Goal: Task Accomplishment & Management: Manage account settings

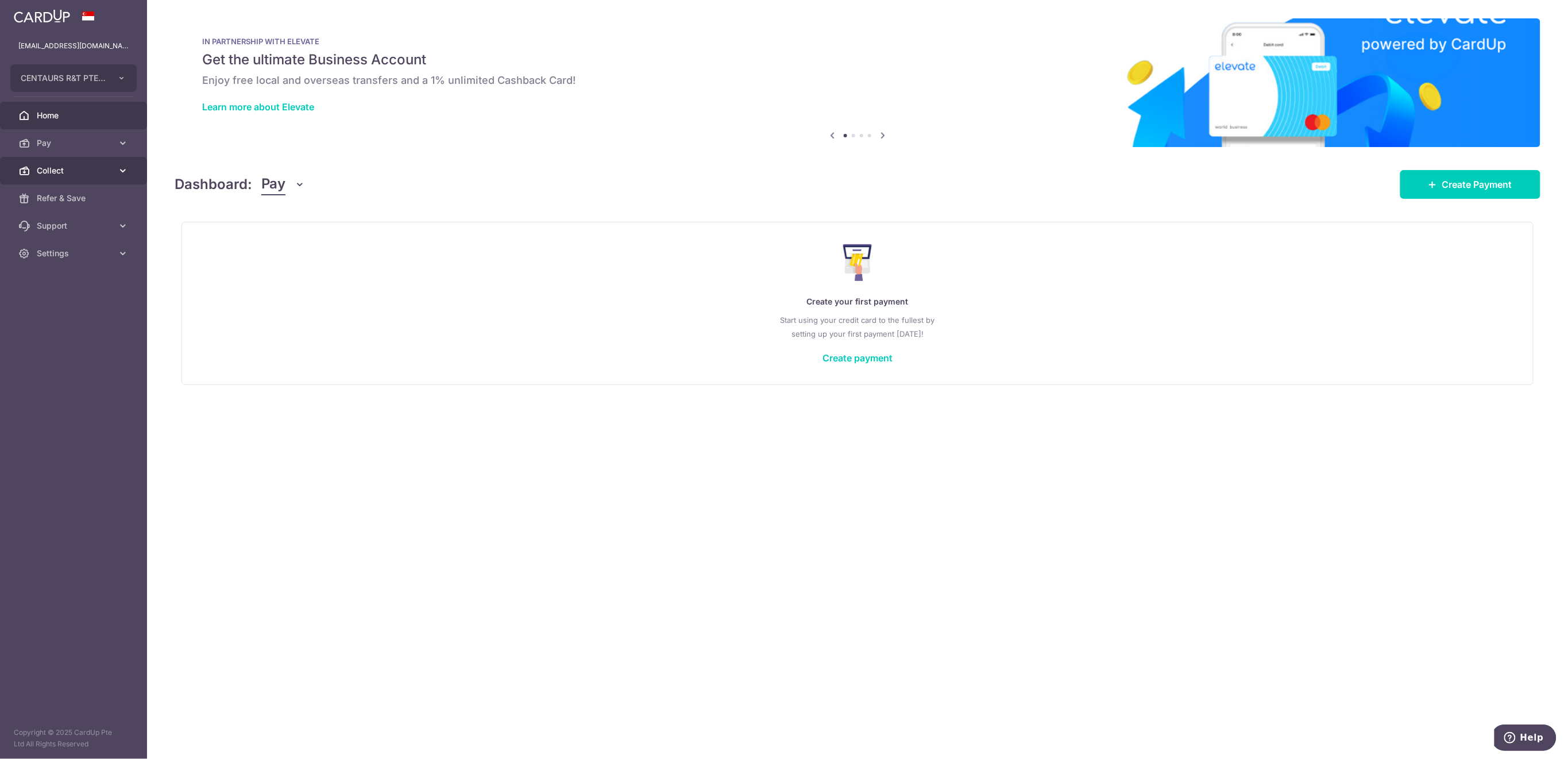
click at [90, 177] on link "Collect" at bounding box center [74, 171] width 147 height 28
click at [77, 194] on span "Dashboard" at bounding box center [74, 198] width 76 height 11
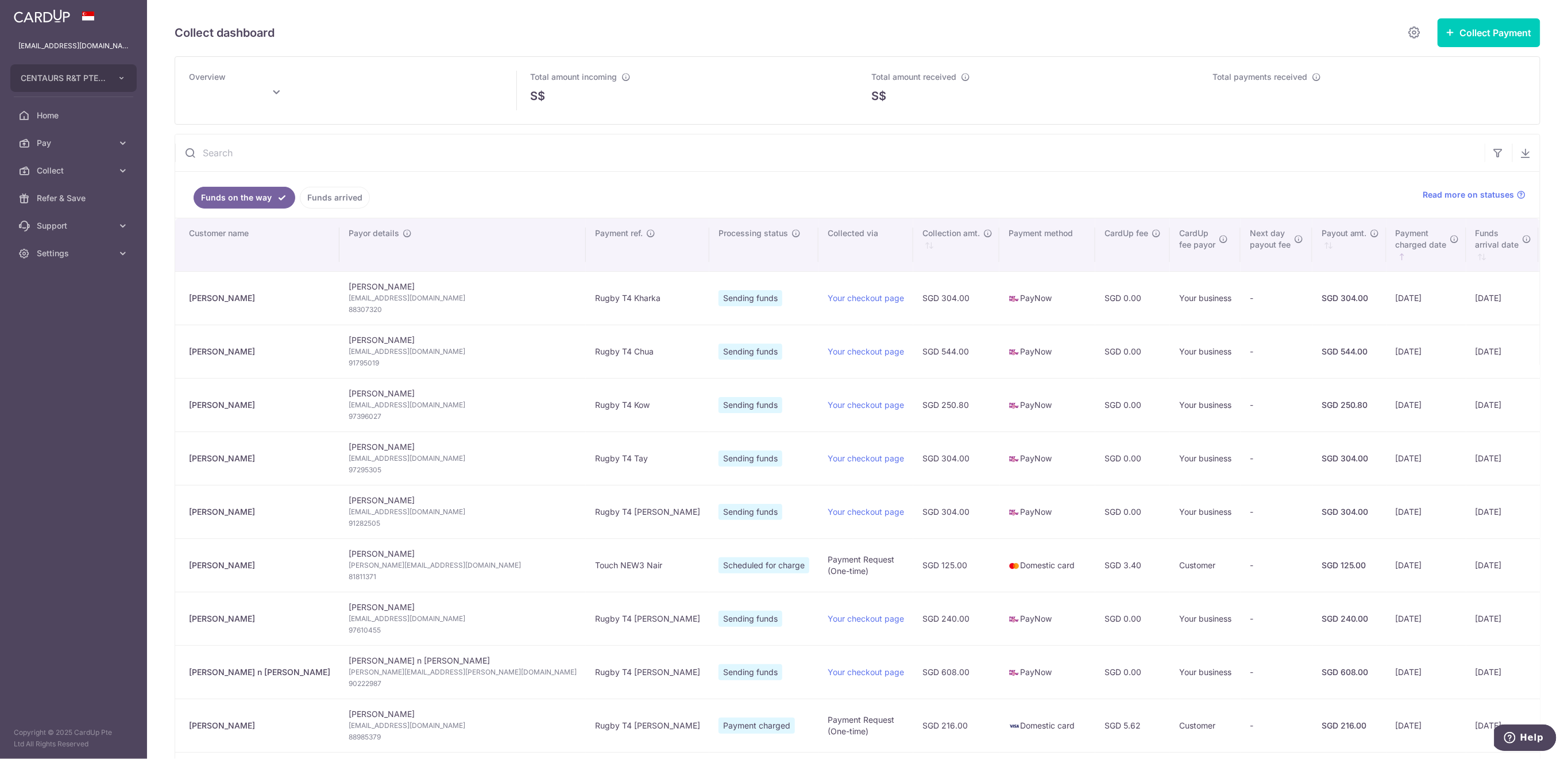
type input "October 2025"
click at [331, 197] on link "Funds arrived" at bounding box center [335, 197] width 70 height 22
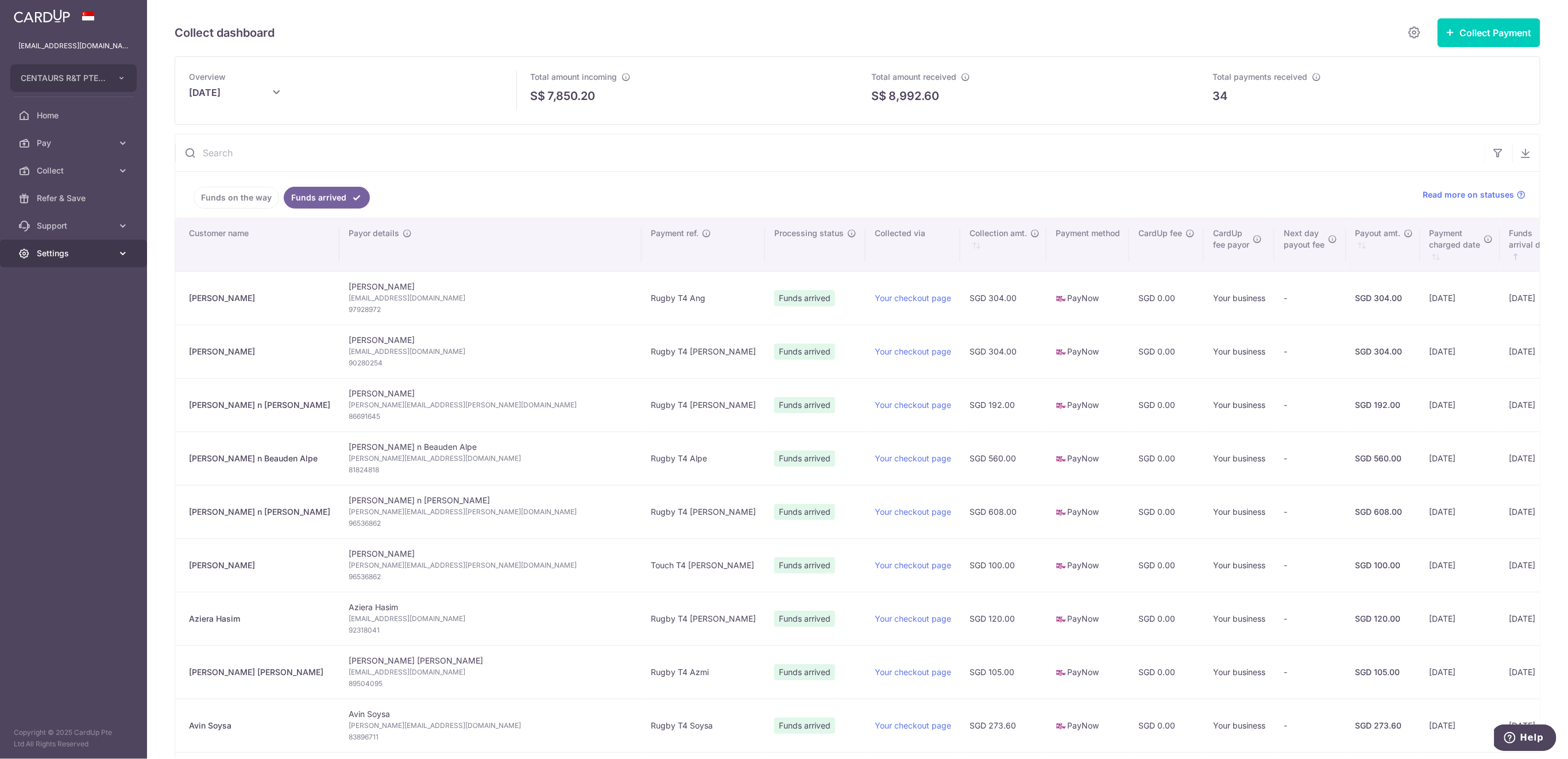
click at [79, 254] on span "Settings" at bounding box center [74, 253] width 76 height 11
click at [94, 160] on link "Collect" at bounding box center [74, 171] width 147 height 28
click at [89, 253] on span "Payment Requests" at bounding box center [74, 253] width 76 height 11
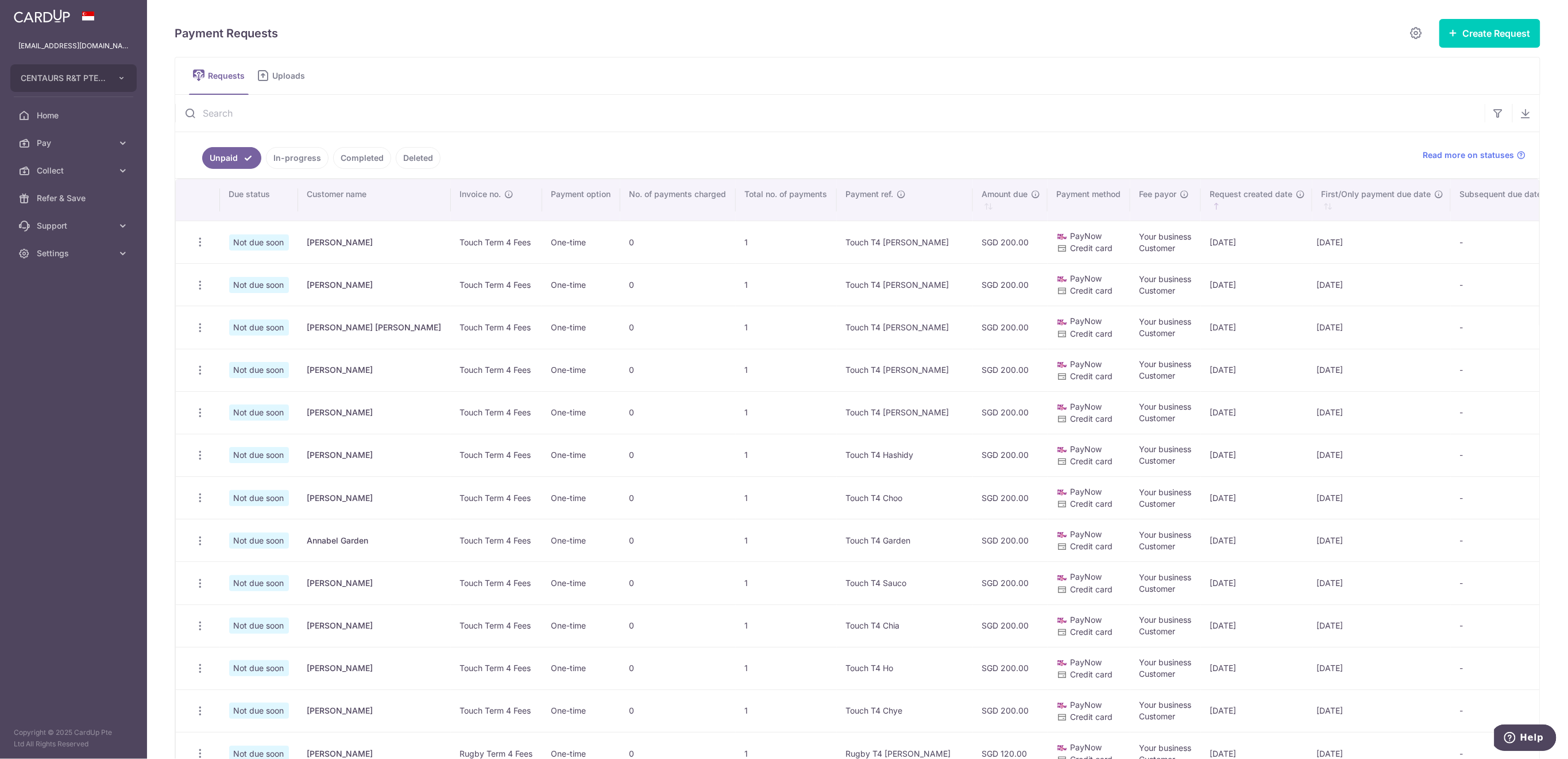
click at [365, 113] on input "text" at bounding box center [830, 113] width 1310 height 36
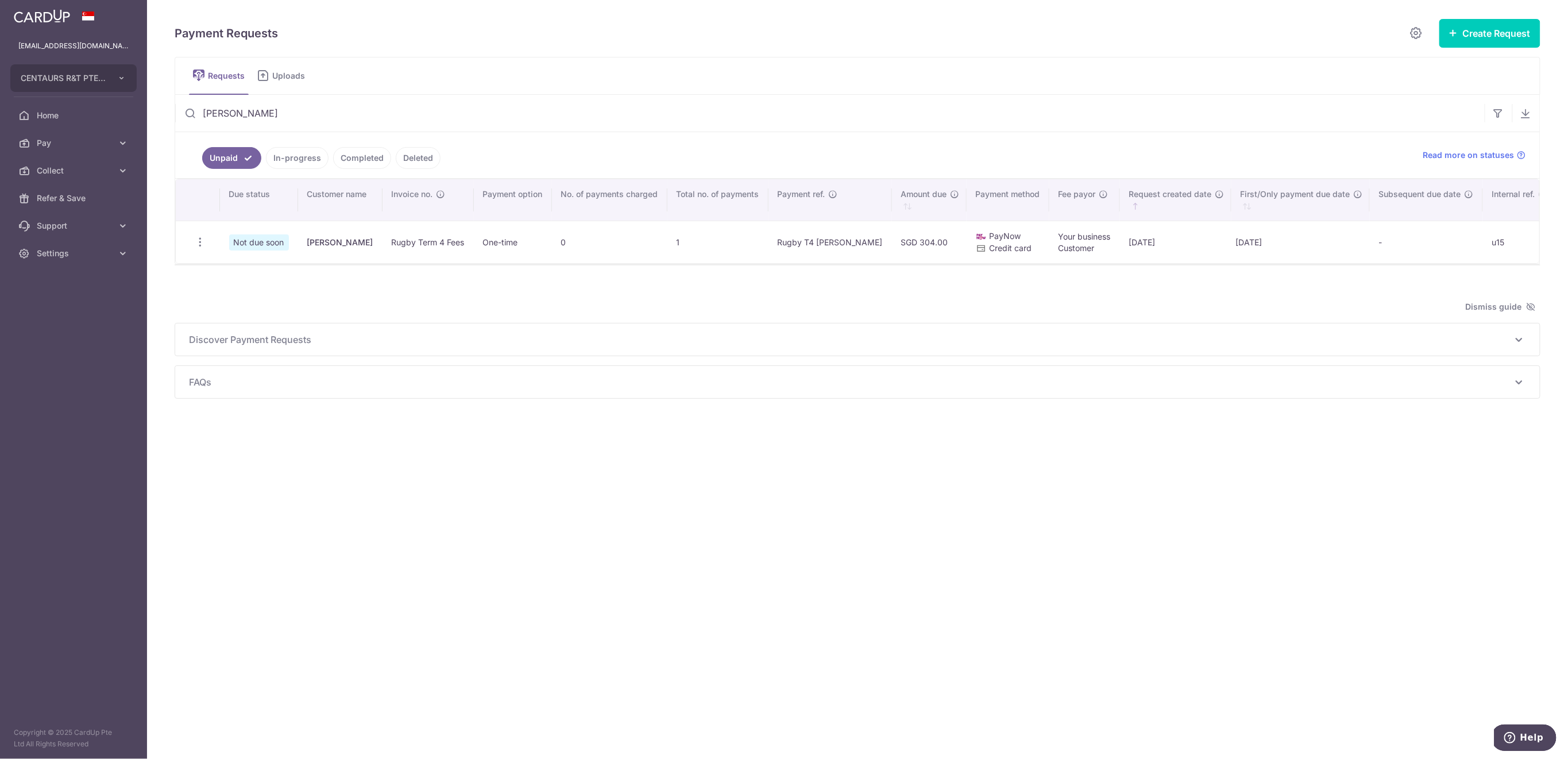
click at [195, 243] on icon "button" at bounding box center [200, 242] width 12 height 12
click at [241, 300] on span "Delete Request" at bounding box center [258, 302] width 72 height 14
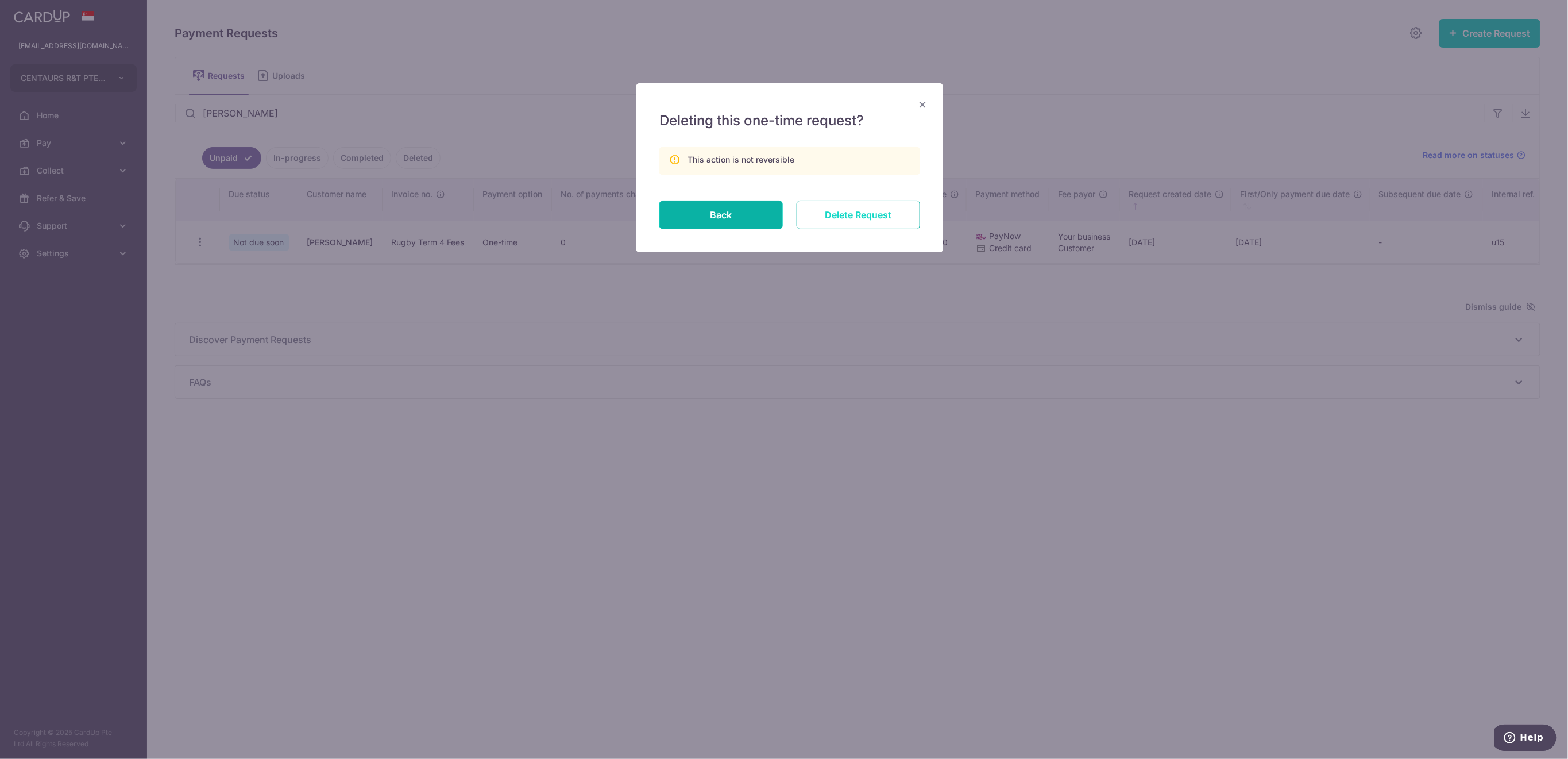
click at [894, 219] on input "Delete Request" at bounding box center [858, 215] width 124 height 29
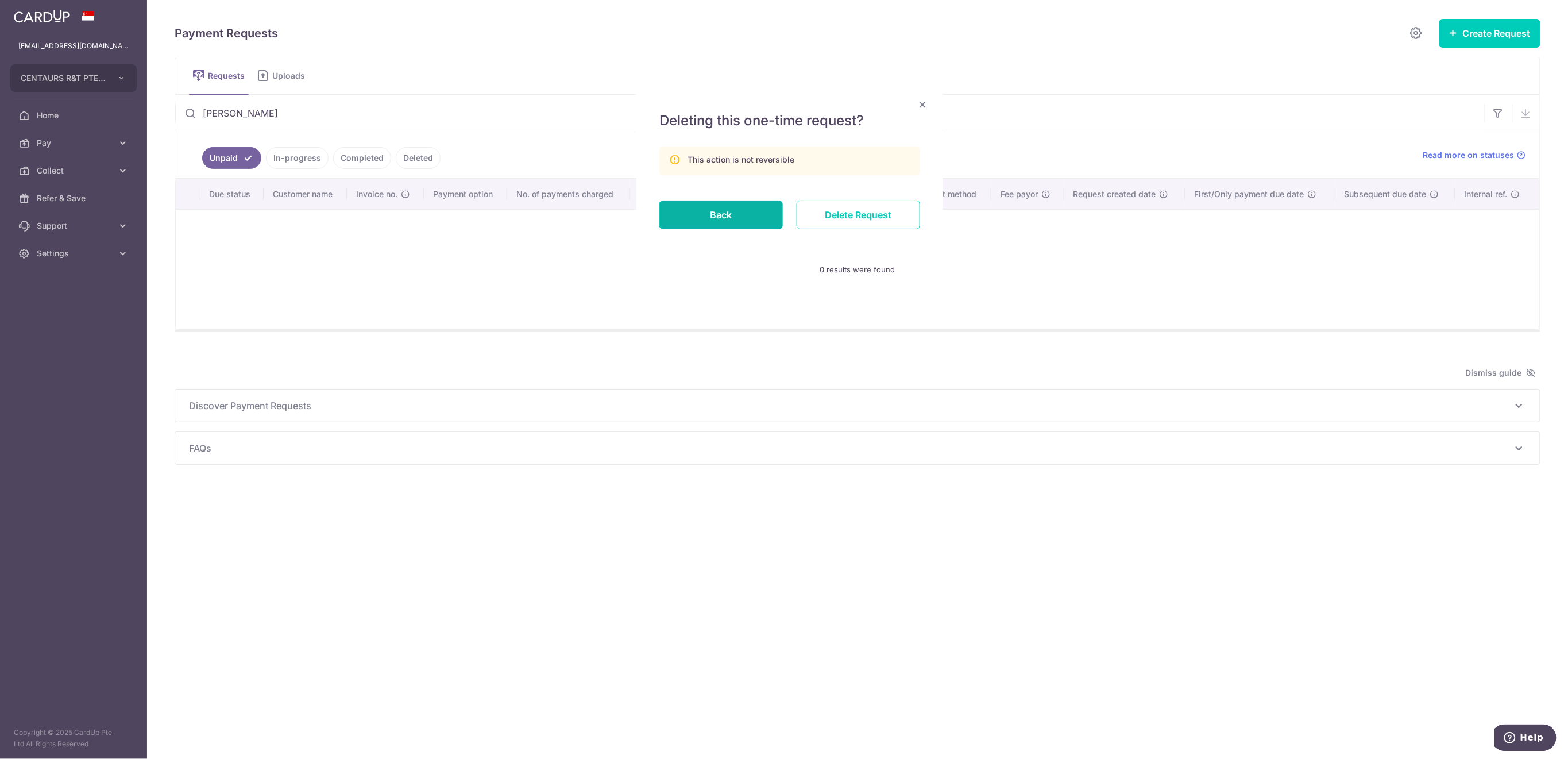
type input "ja"
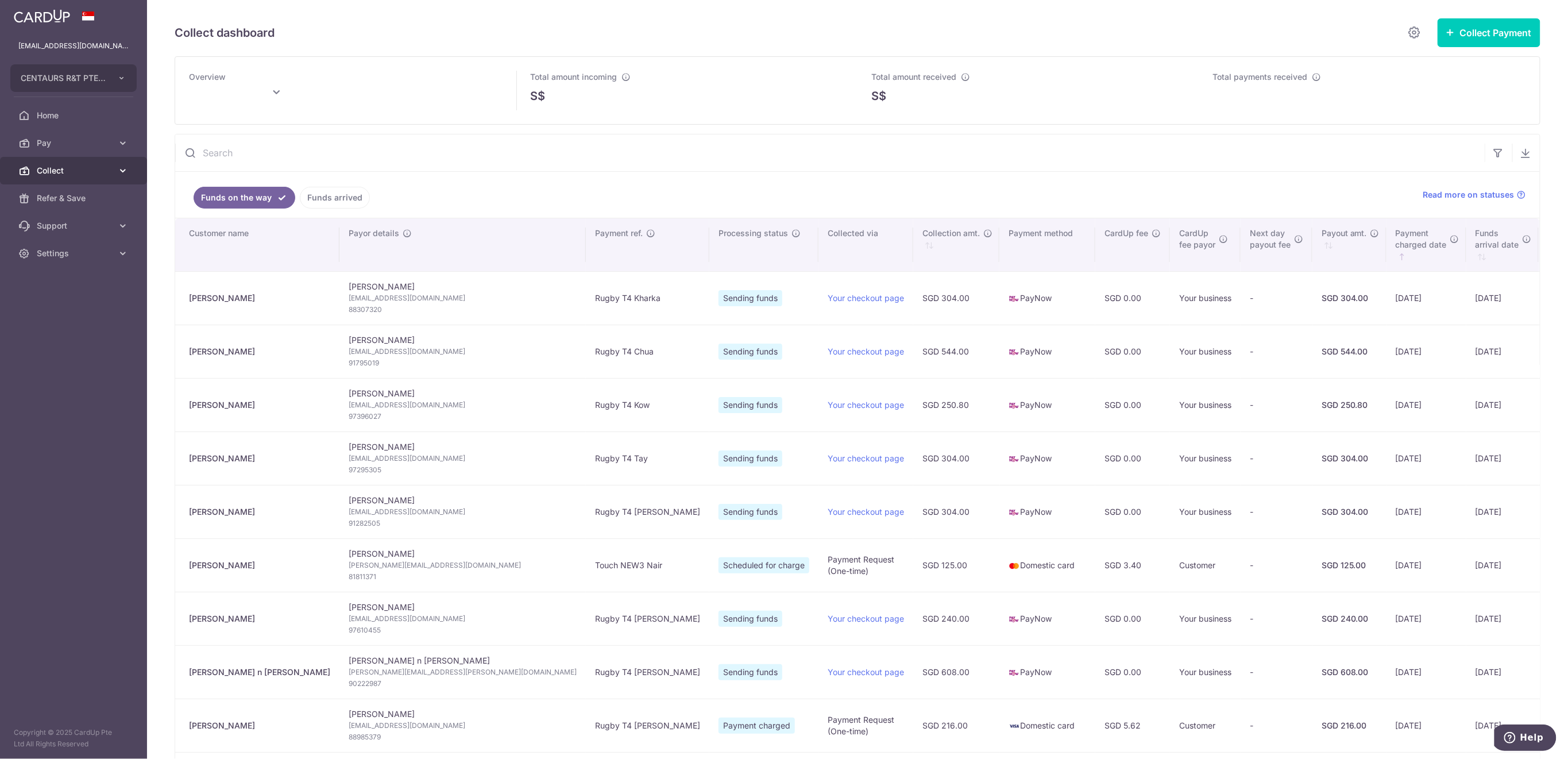
click at [56, 171] on span "Collect" at bounding box center [74, 170] width 76 height 11
click at [80, 253] on span "Payment Requests" at bounding box center [74, 253] width 76 height 11
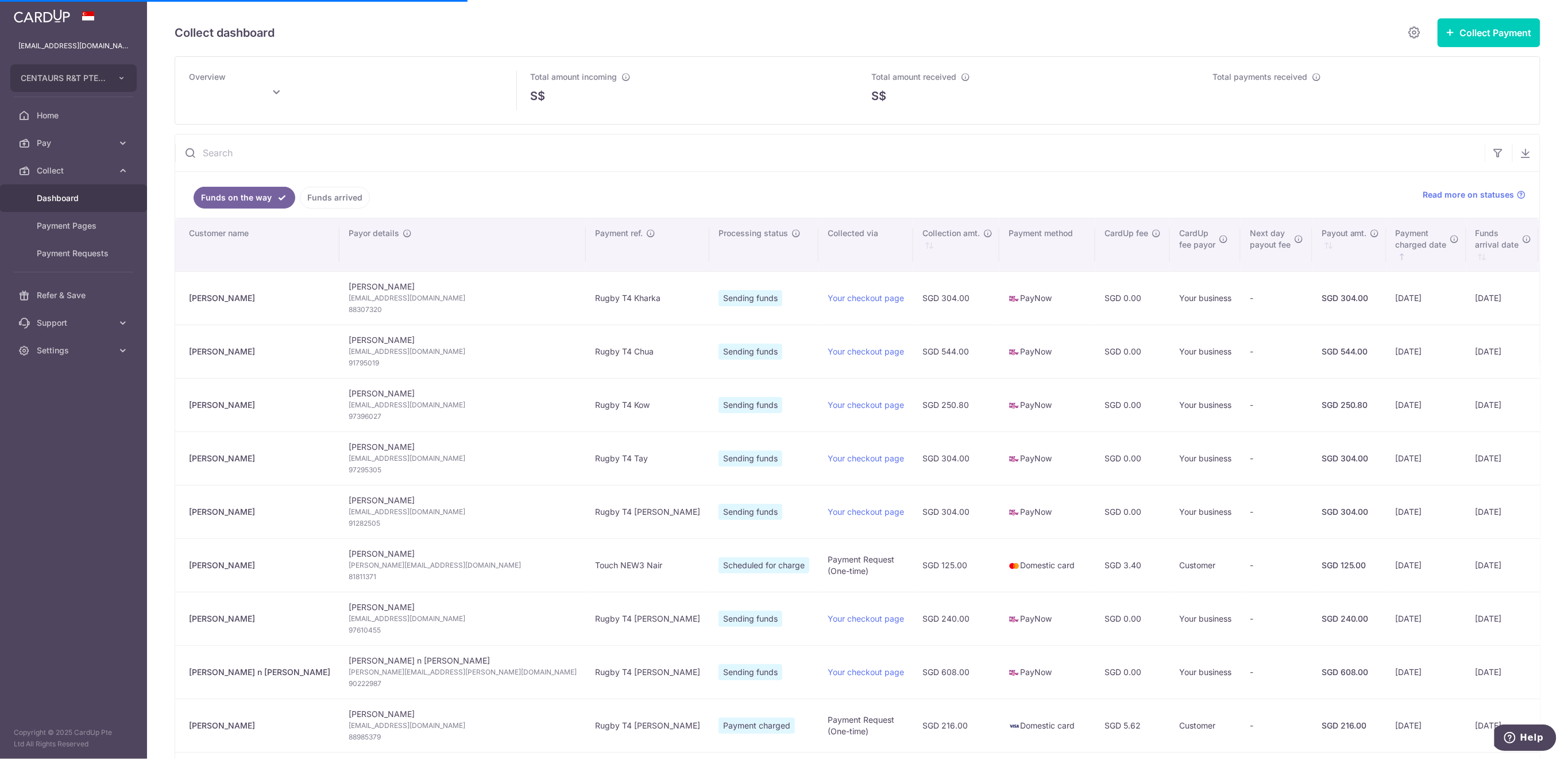
type input "October 2025"
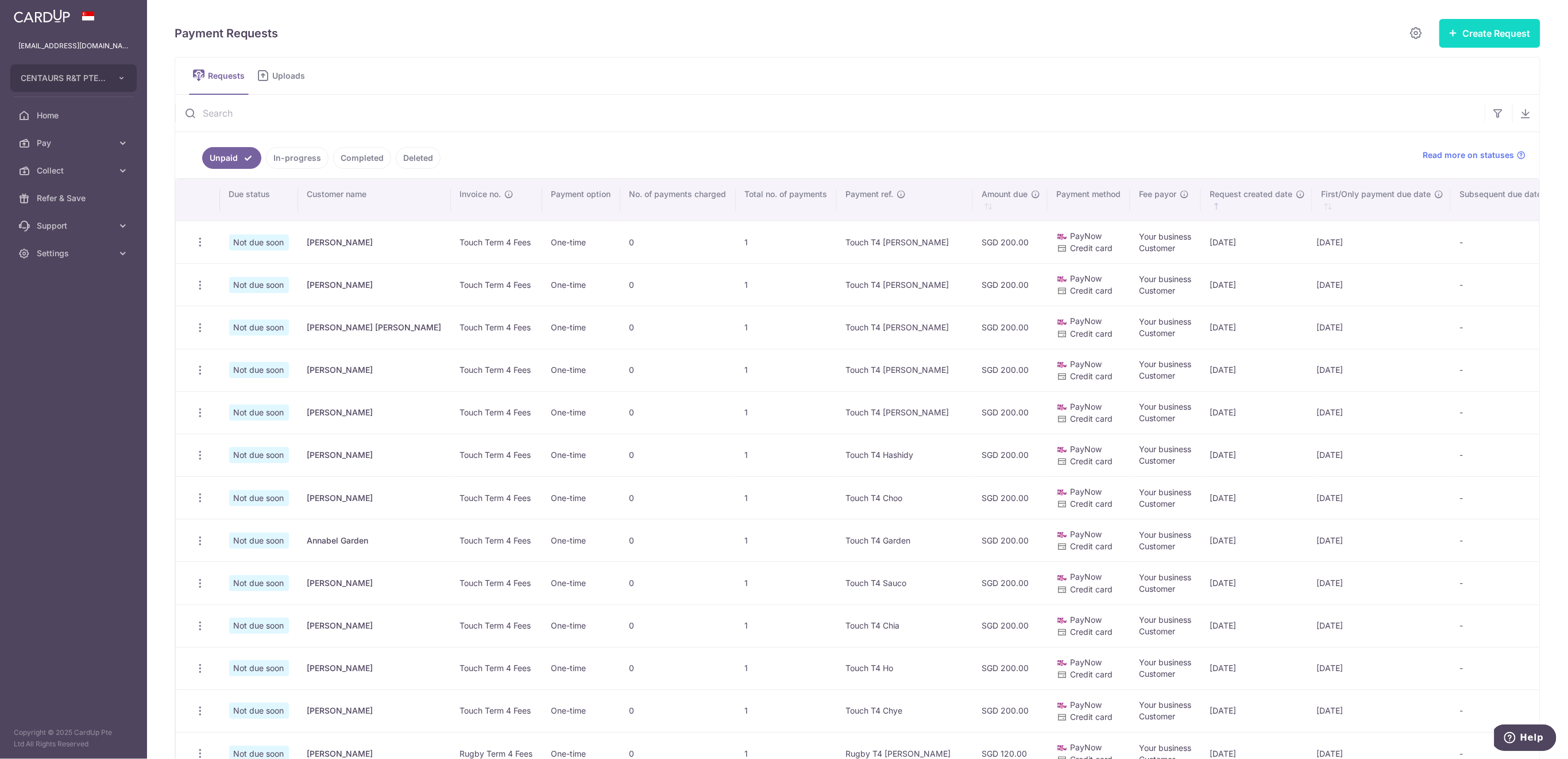
click at [1467, 33] on button "Create Request" at bounding box center [1490, 33] width 101 height 29
click at [1452, 65] on span "Single Request" at bounding box center [1472, 69] width 118 height 14
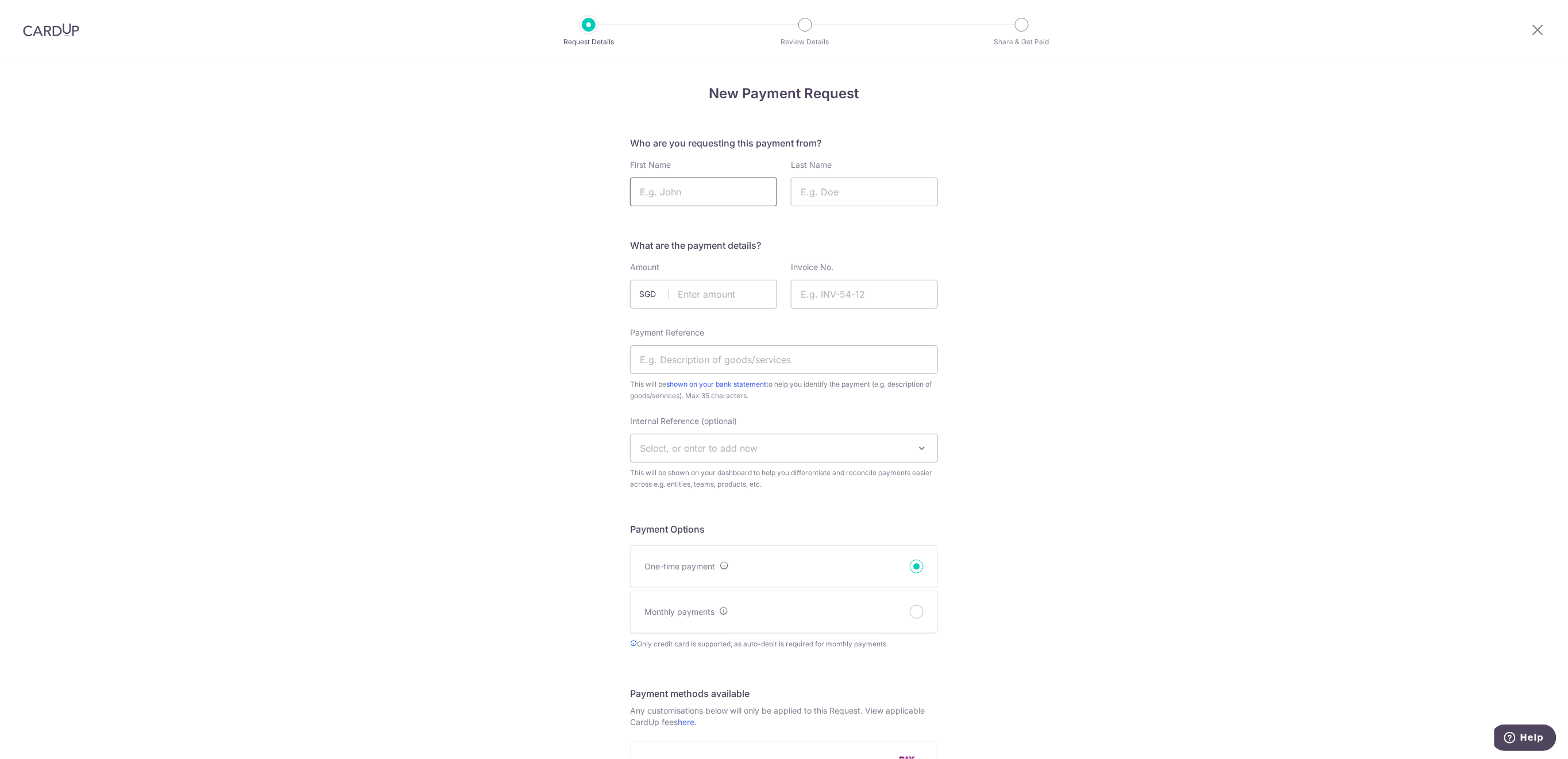
click at [685, 187] on input "First Name" at bounding box center [704, 192] width 147 height 29
type input "Evie"
click at [894, 194] on input "Last Name" at bounding box center [865, 192] width 147 height 29
type input "U5"
click at [715, 292] on input "text" at bounding box center [704, 294] width 147 height 29
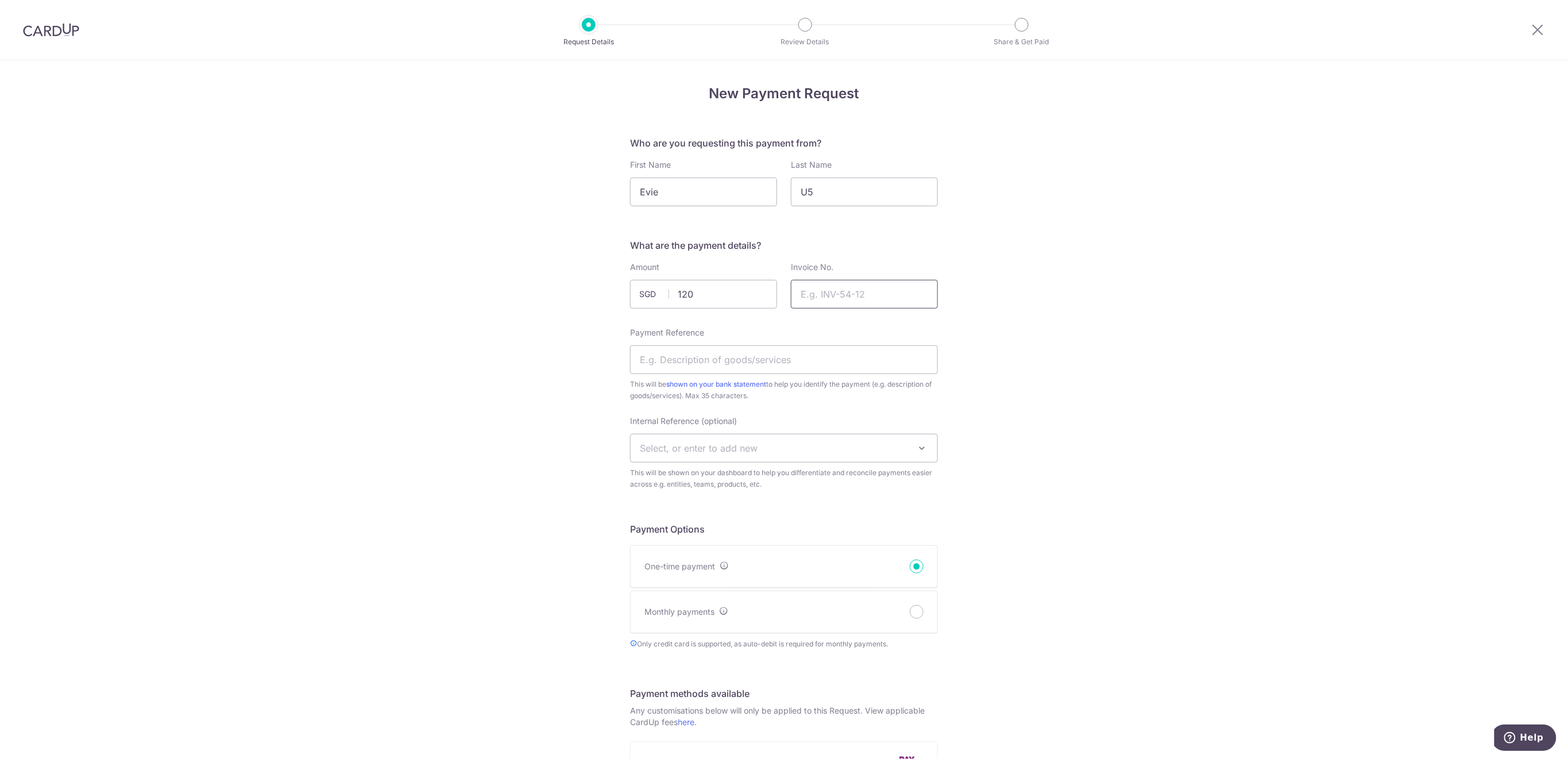
type input "120.00"
click at [832, 294] on input "Invoice No." at bounding box center [865, 294] width 147 height 29
type input "Rugby Term 4 2025"
click at [804, 356] on input "Payment Reference" at bounding box center [784, 360] width 308 height 29
type input "NEW Rugby T4 Evie"
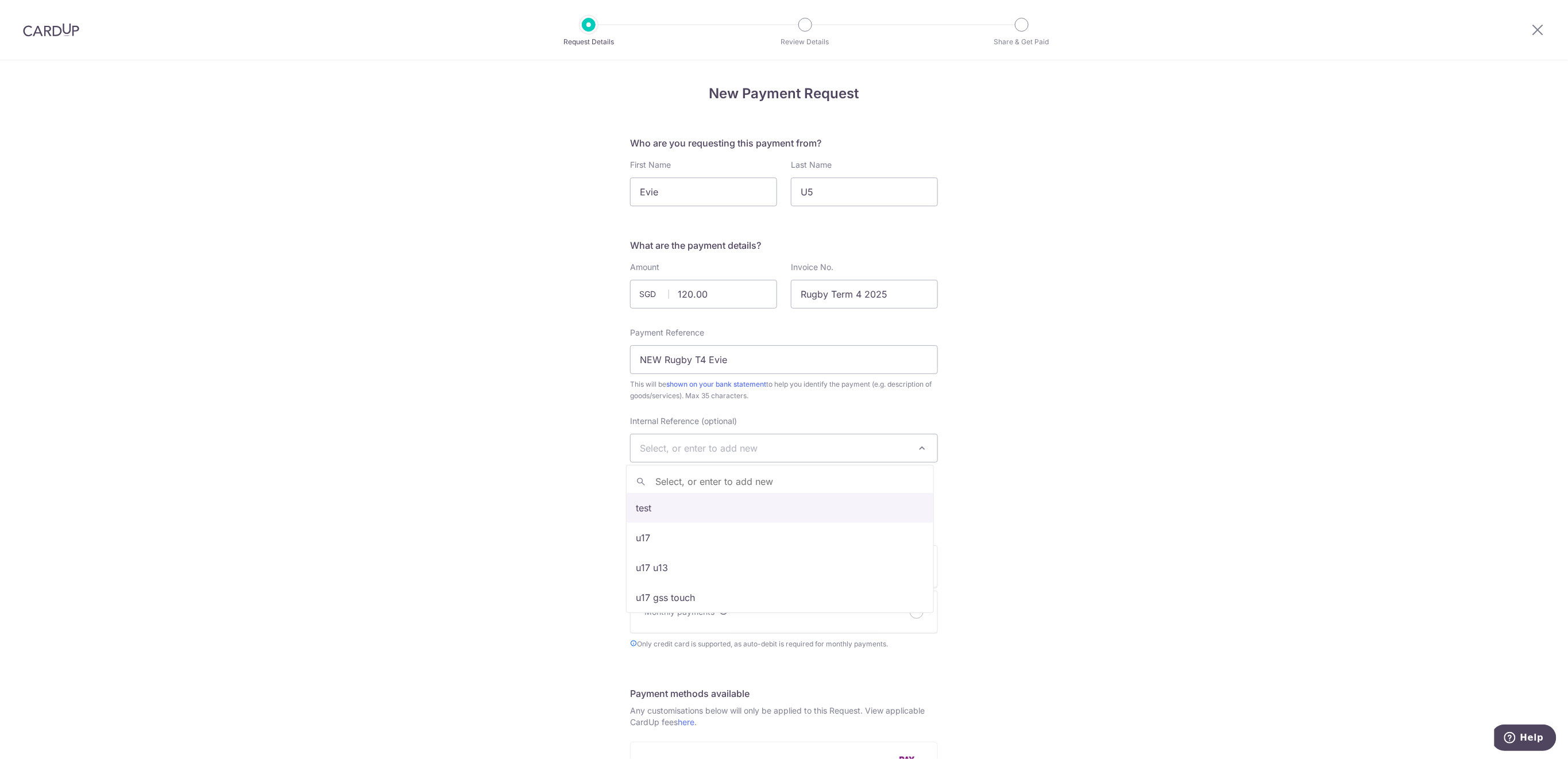
click at [699, 438] on span "Select, or enter to add new" at bounding box center [784, 448] width 307 height 28
type input "U5"
select select "u5"
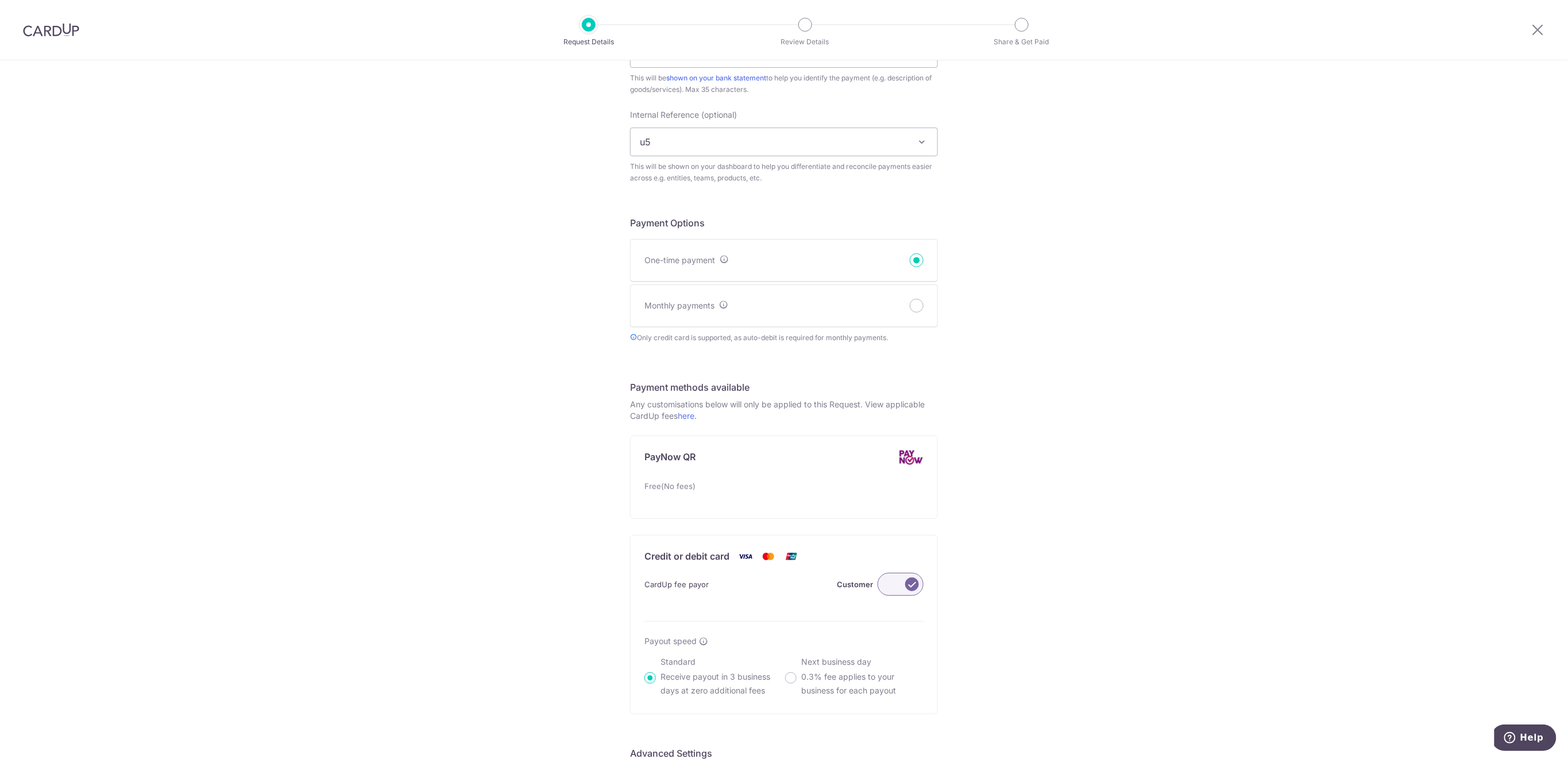
scroll to position [538, 0]
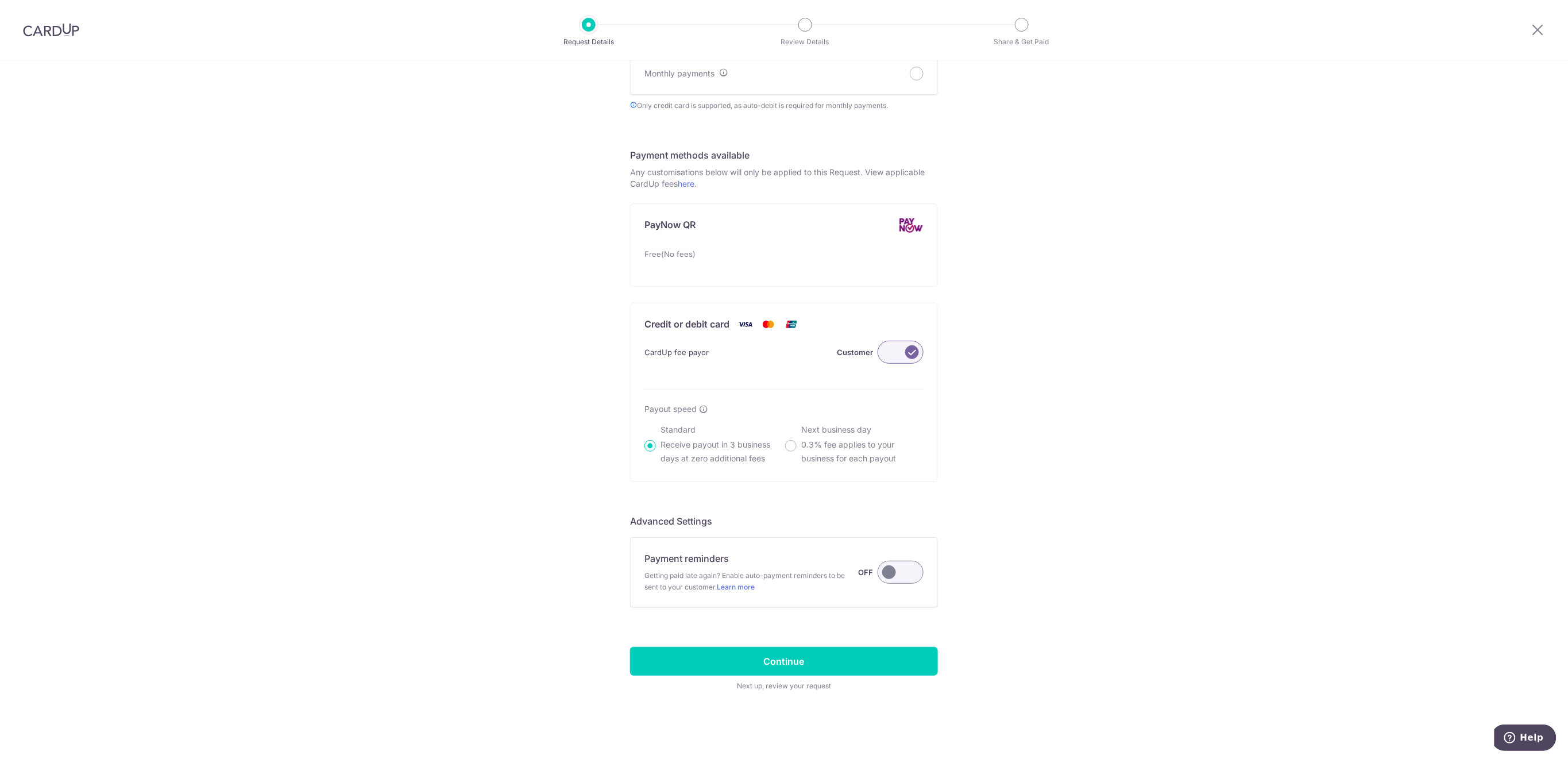
click at [896, 576] on label at bounding box center [901, 572] width 46 height 23
click at [0, 0] on input "Payment reminders Getting paid late again? Enable auto-payment reminders to be …" at bounding box center [0, 0] width 0 height 0
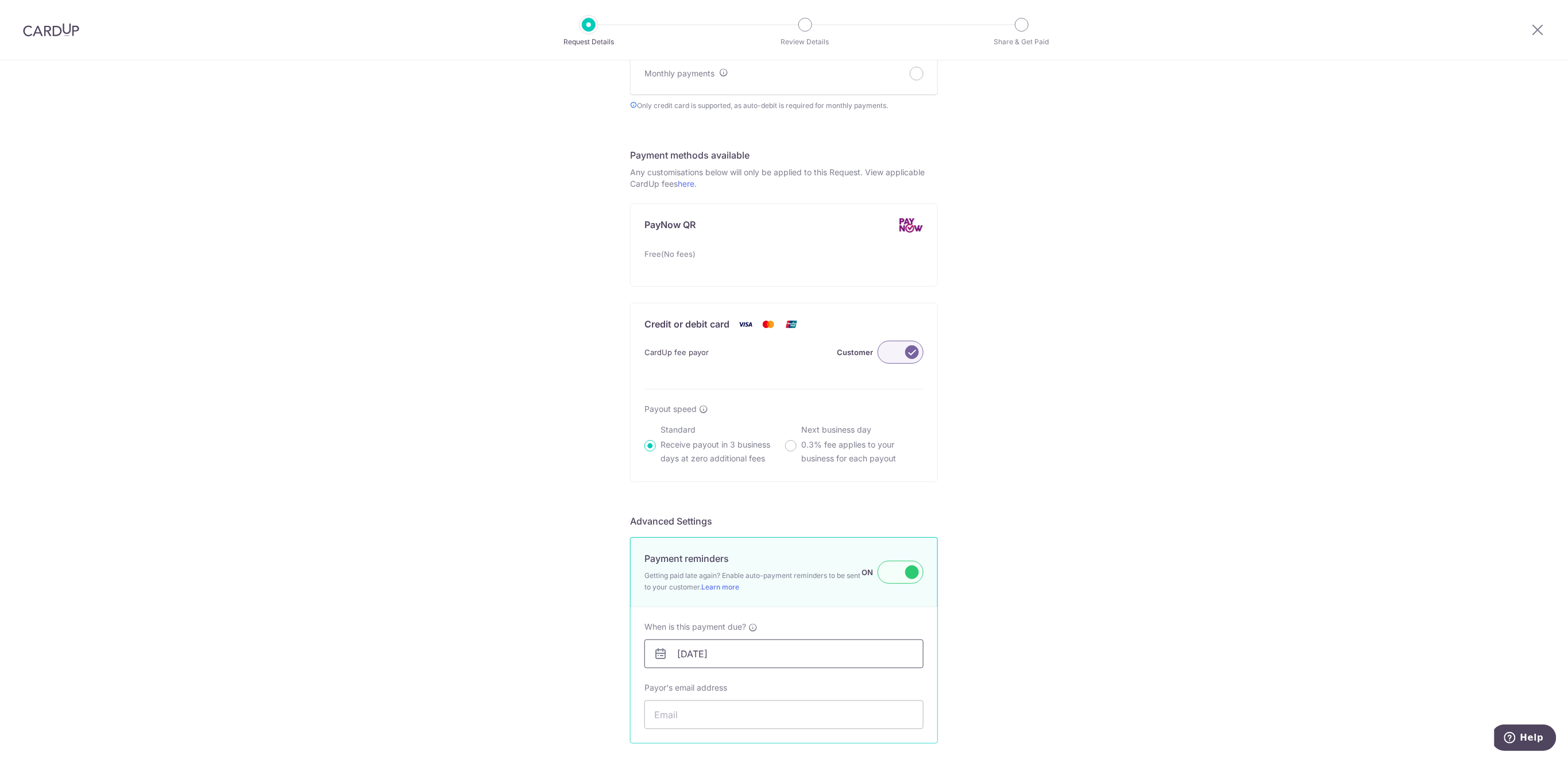
click at [792, 659] on input "[DATE]" at bounding box center [784, 654] width 279 height 29
click at [752, 579] on link "16" at bounding box center [755, 577] width 18 height 18
type input "[DATE]"
drag, startPoint x: 726, startPoint y: 721, endPoint x: 756, endPoint y: 704, distance: 34.5
click at [726, 721] on input "Payor's email address" at bounding box center [784, 715] width 279 height 29
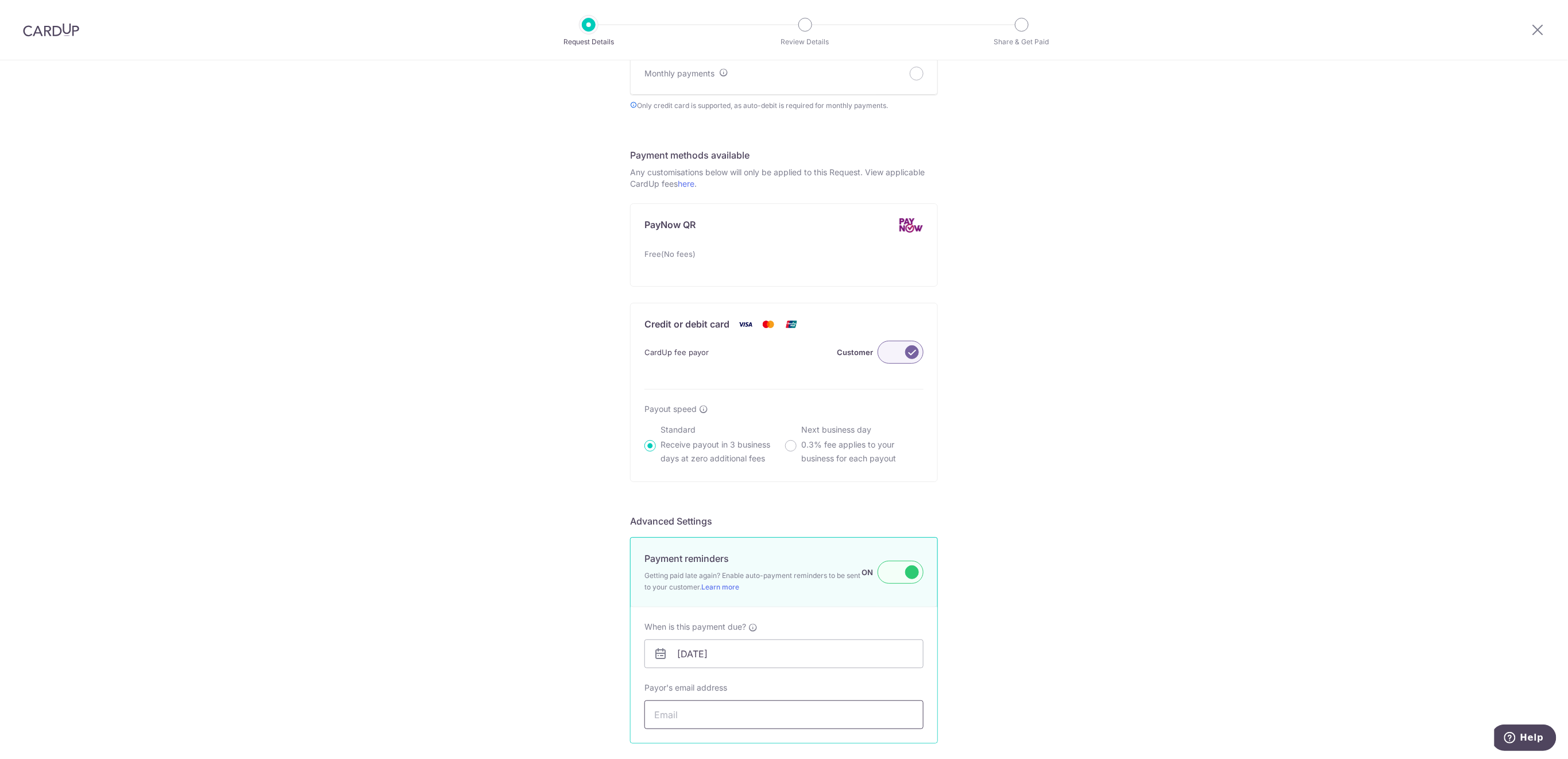
click at [732, 718] on input "Payor's email address" at bounding box center [784, 715] width 279 height 29
paste input "lookingforcherie@gmail.com"
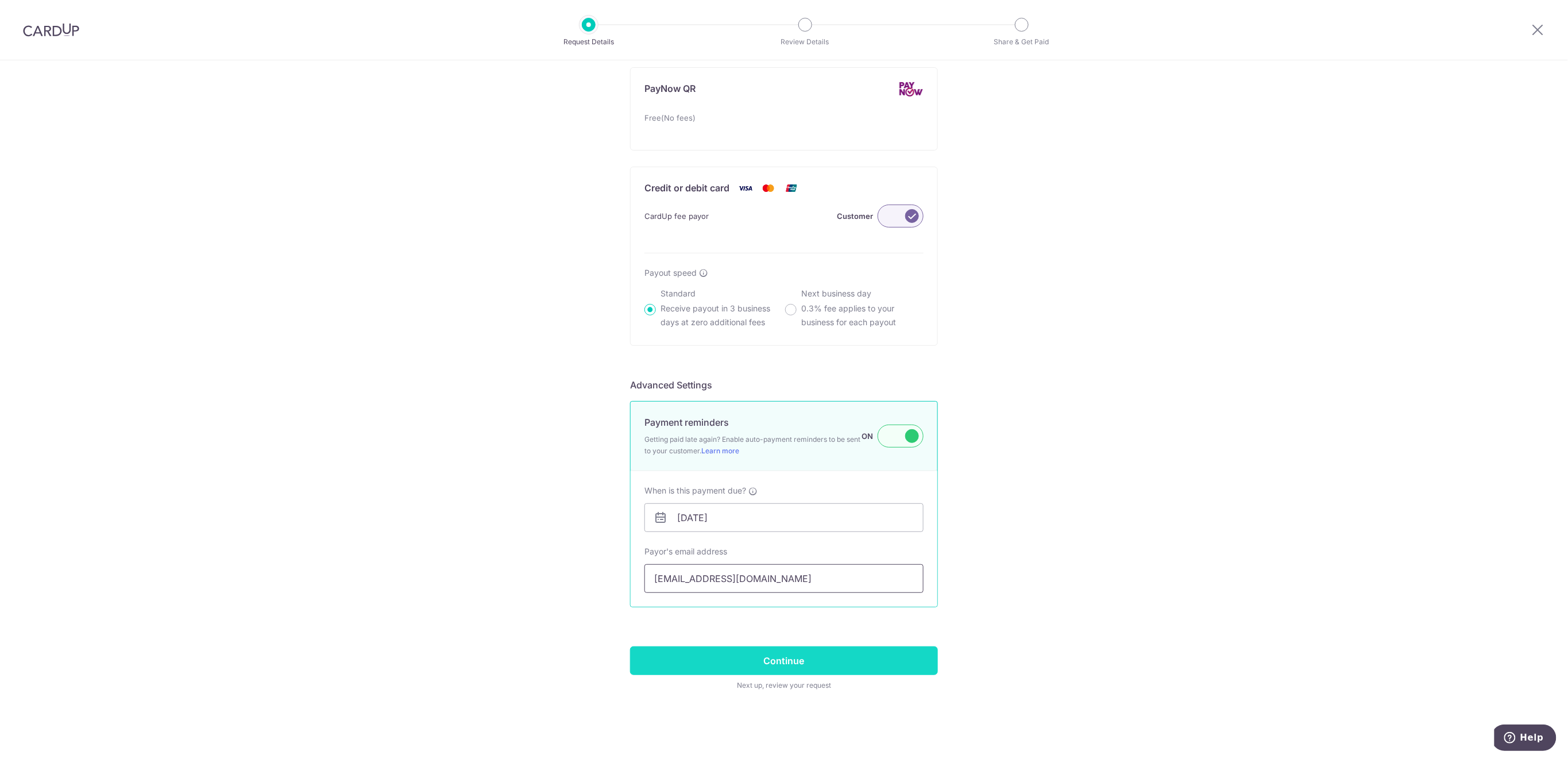
type input "lookingforcherie@gmail.com"
click at [880, 657] on input "Continue" at bounding box center [784, 661] width 308 height 29
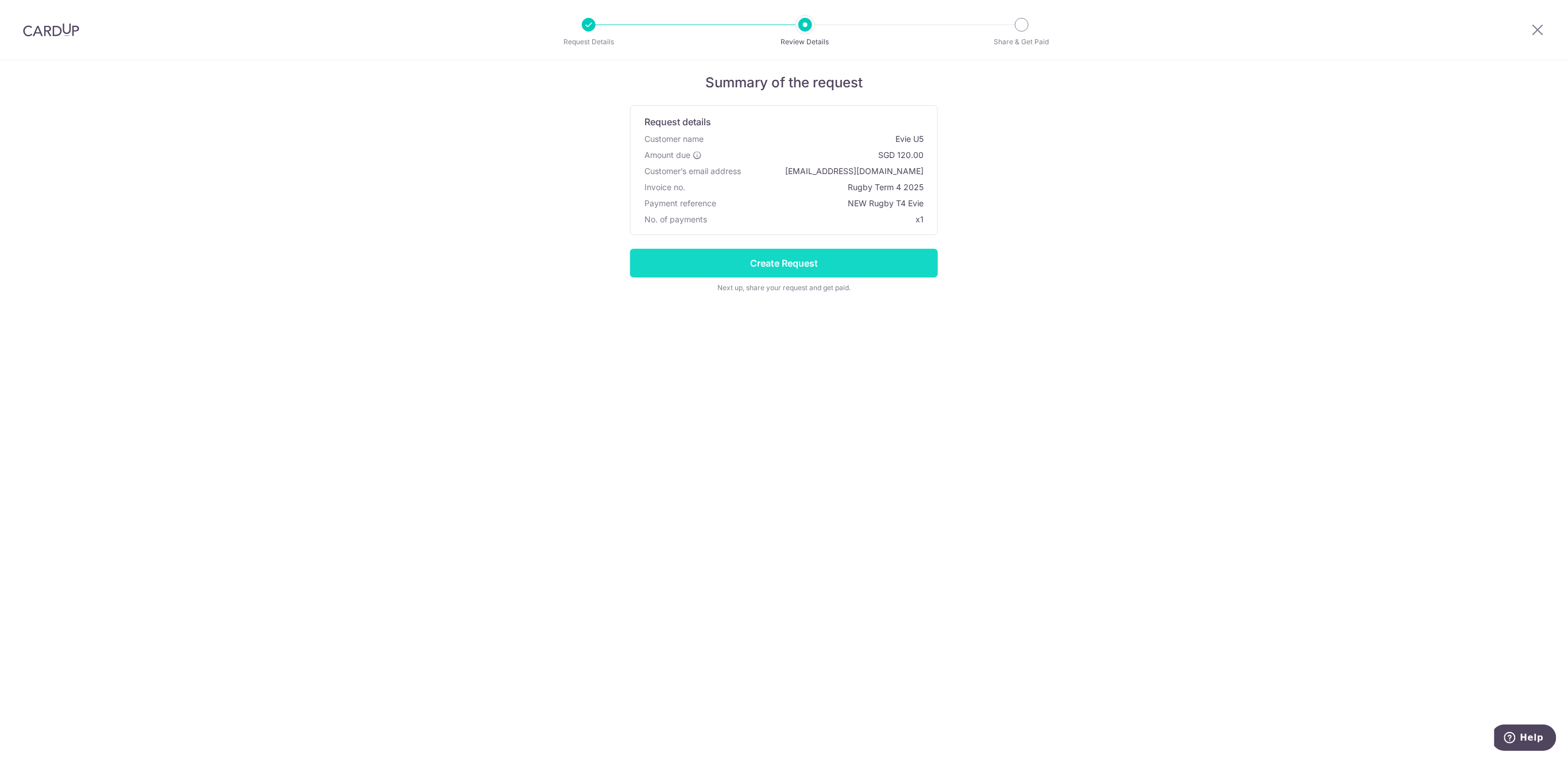
click at [839, 270] on input "Create Request" at bounding box center [784, 263] width 308 height 29
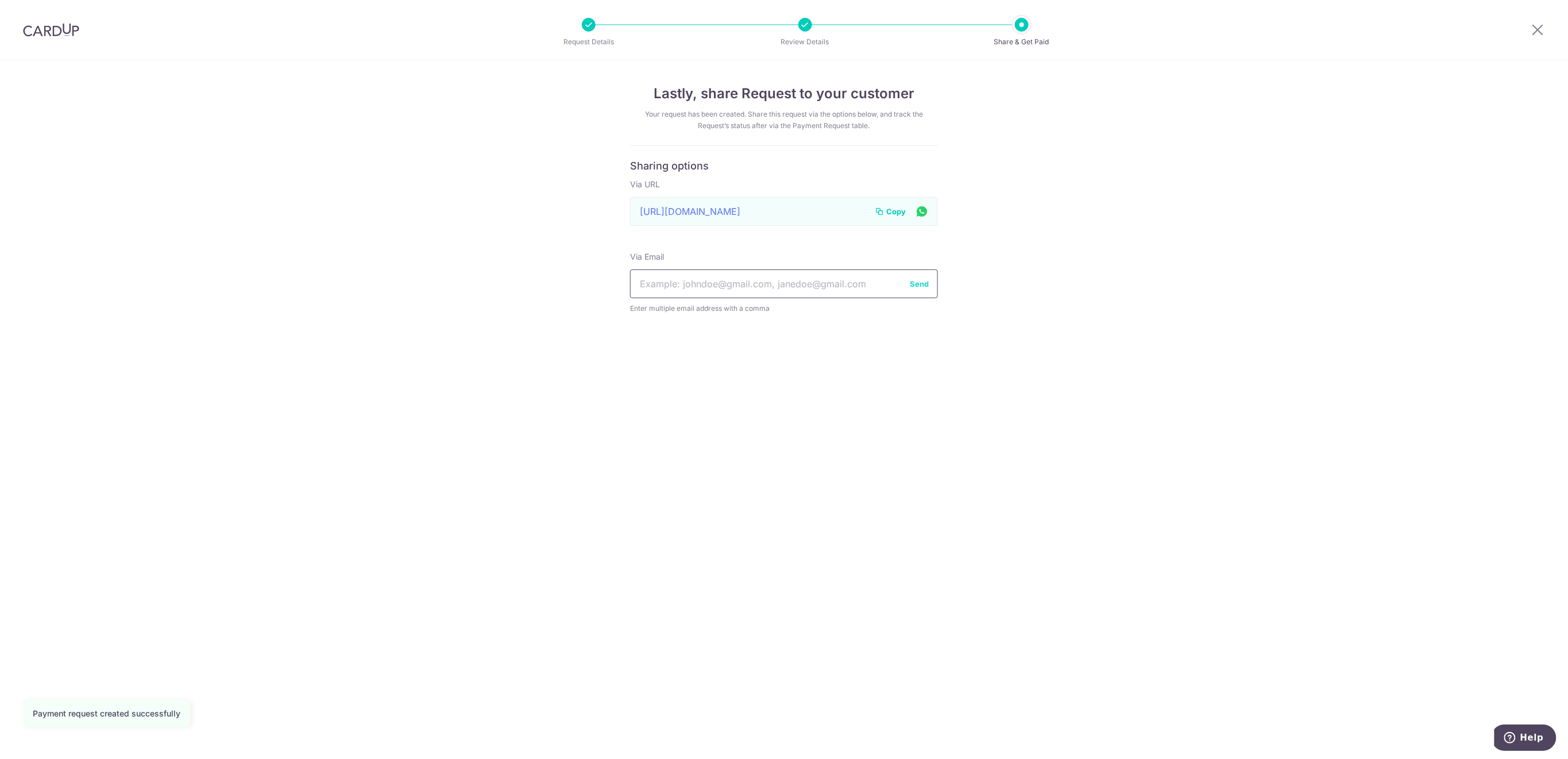
click at [741, 283] on input "text" at bounding box center [784, 284] width 308 height 29
paste input "[EMAIL_ADDRESS][DOMAIN_NAME]"
type input "[EMAIL_ADDRESS][DOMAIN_NAME]"
click at [917, 284] on button "Send" at bounding box center [919, 284] width 19 height 11
click at [1534, 30] on icon at bounding box center [1538, 30] width 14 height 14
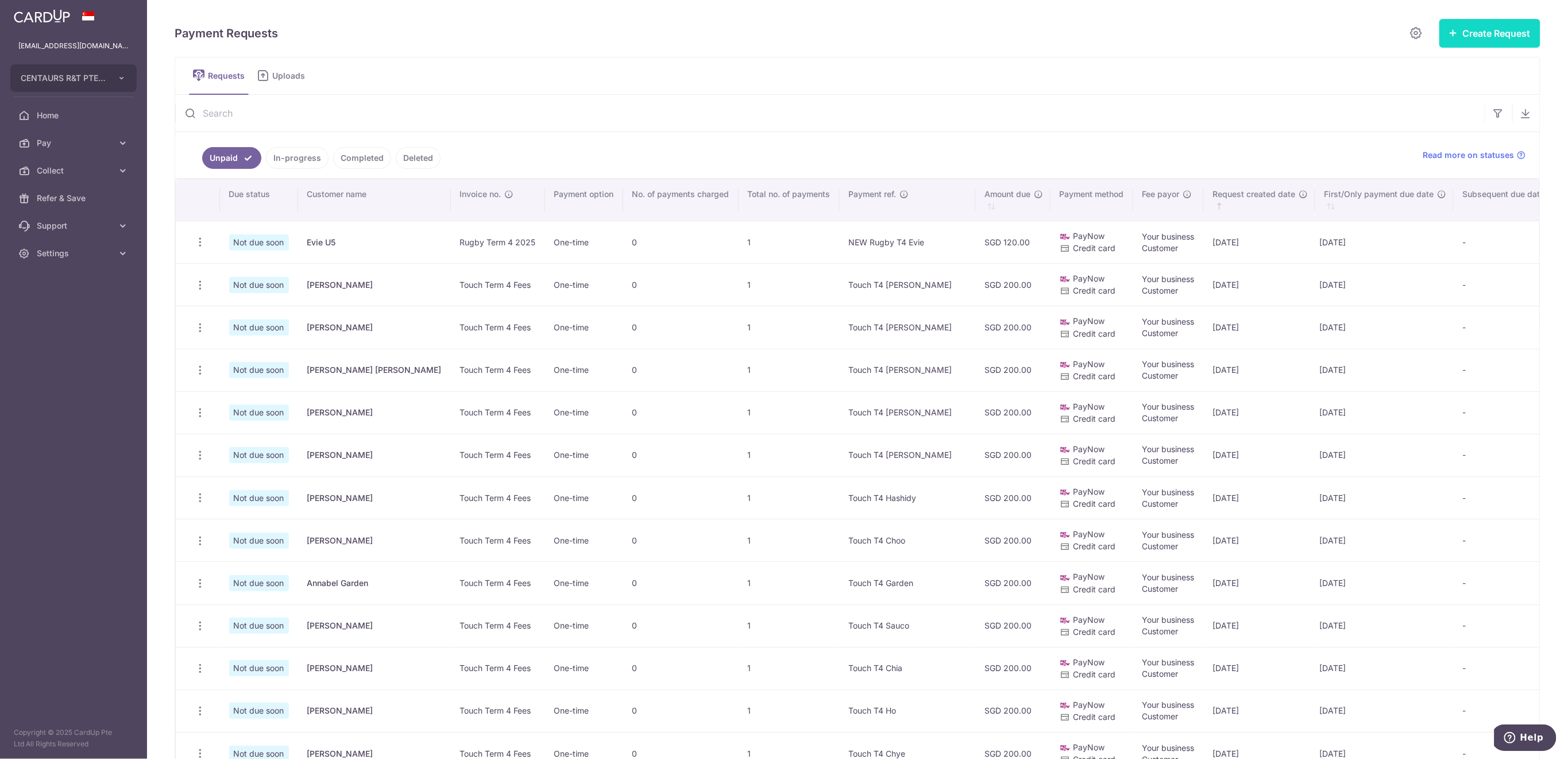
click at [1485, 40] on button "Create Request" at bounding box center [1490, 33] width 101 height 29
click at [1454, 69] on span "Single Request" at bounding box center [1472, 69] width 118 height 14
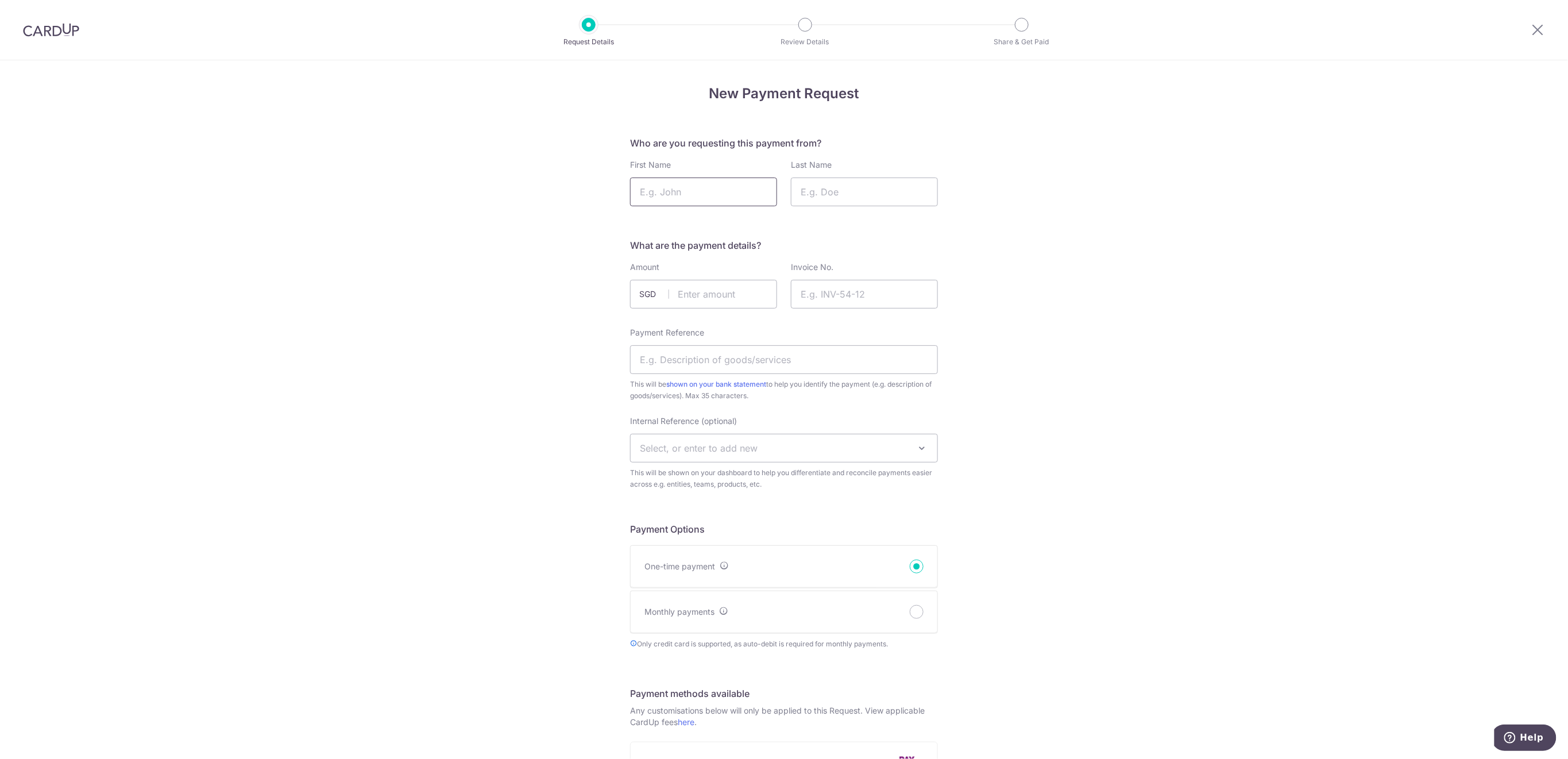
click at [683, 189] on input "First Name" at bounding box center [704, 192] width 147 height 29
type input "[PERSON_NAME]"
click at [879, 186] on input "Last Name" at bounding box center [865, 192] width 147 height 29
type input "[MEDICAL_DATA]"
click at [727, 297] on input "text" at bounding box center [704, 294] width 147 height 29
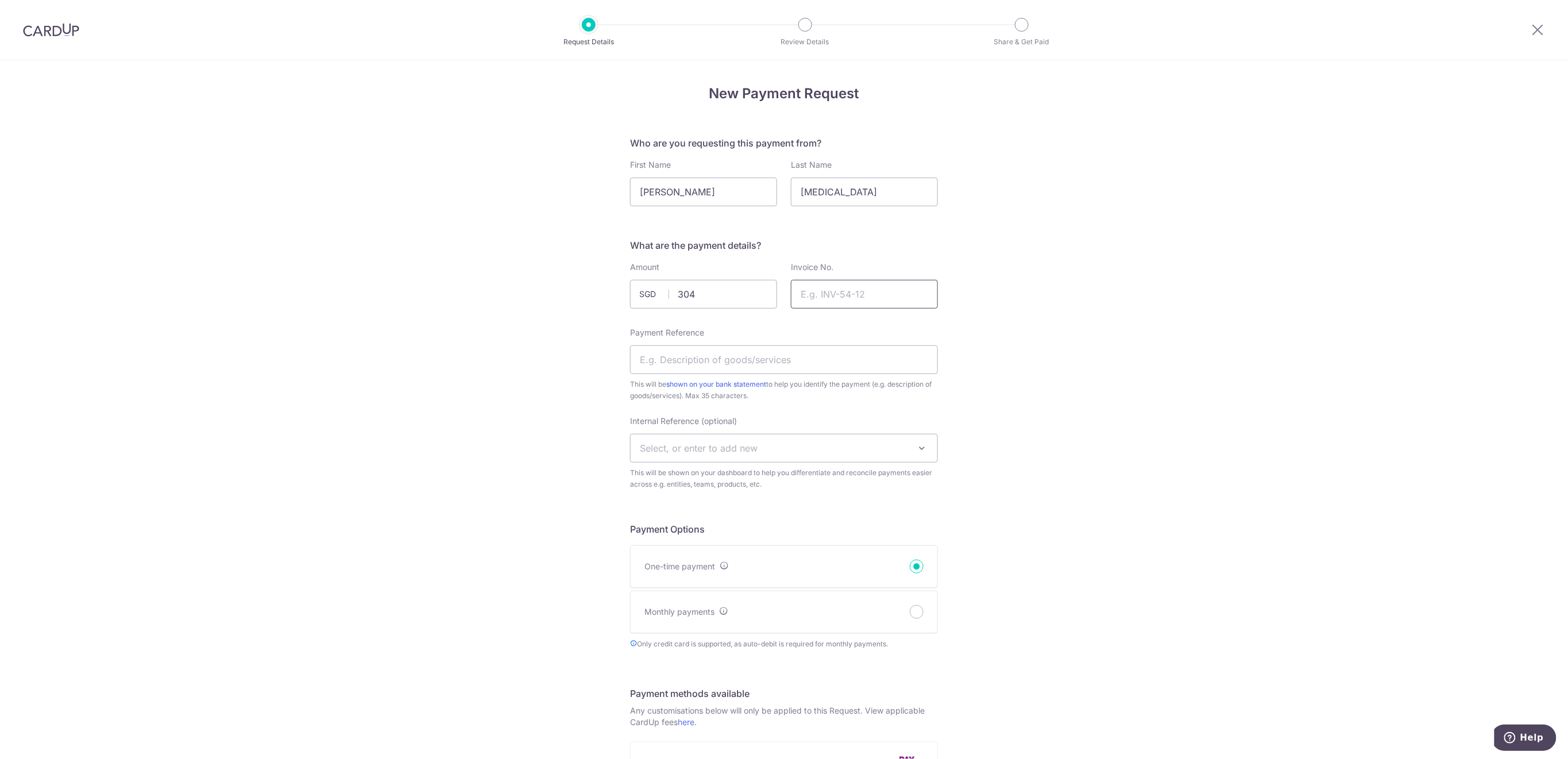
type input "304.00"
click at [853, 299] on input "Invoice No." at bounding box center [865, 294] width 147 height 29
type input "Rugby Term 4 2025"
click at [857, 352] on input "Payment Reference" at bounding box center [784, 360] width 308 height 29
type input "NEW Rugby T4 [PERSON_NAME]"
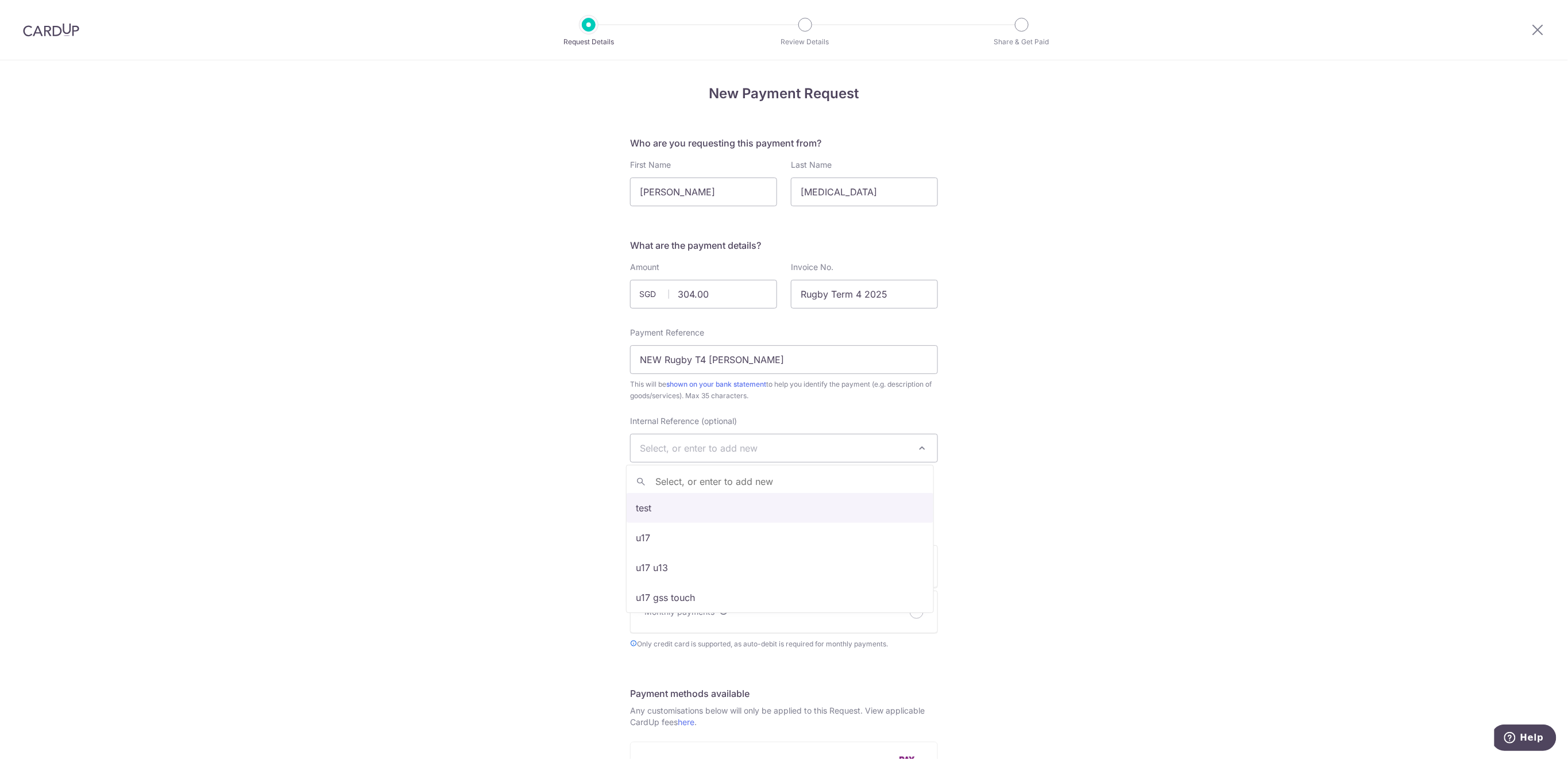
click at [703, 448] on span "Select, or enter to add new" at bounding box center [698, 448] width 118 height 11
type input "U13"
select select "u13"
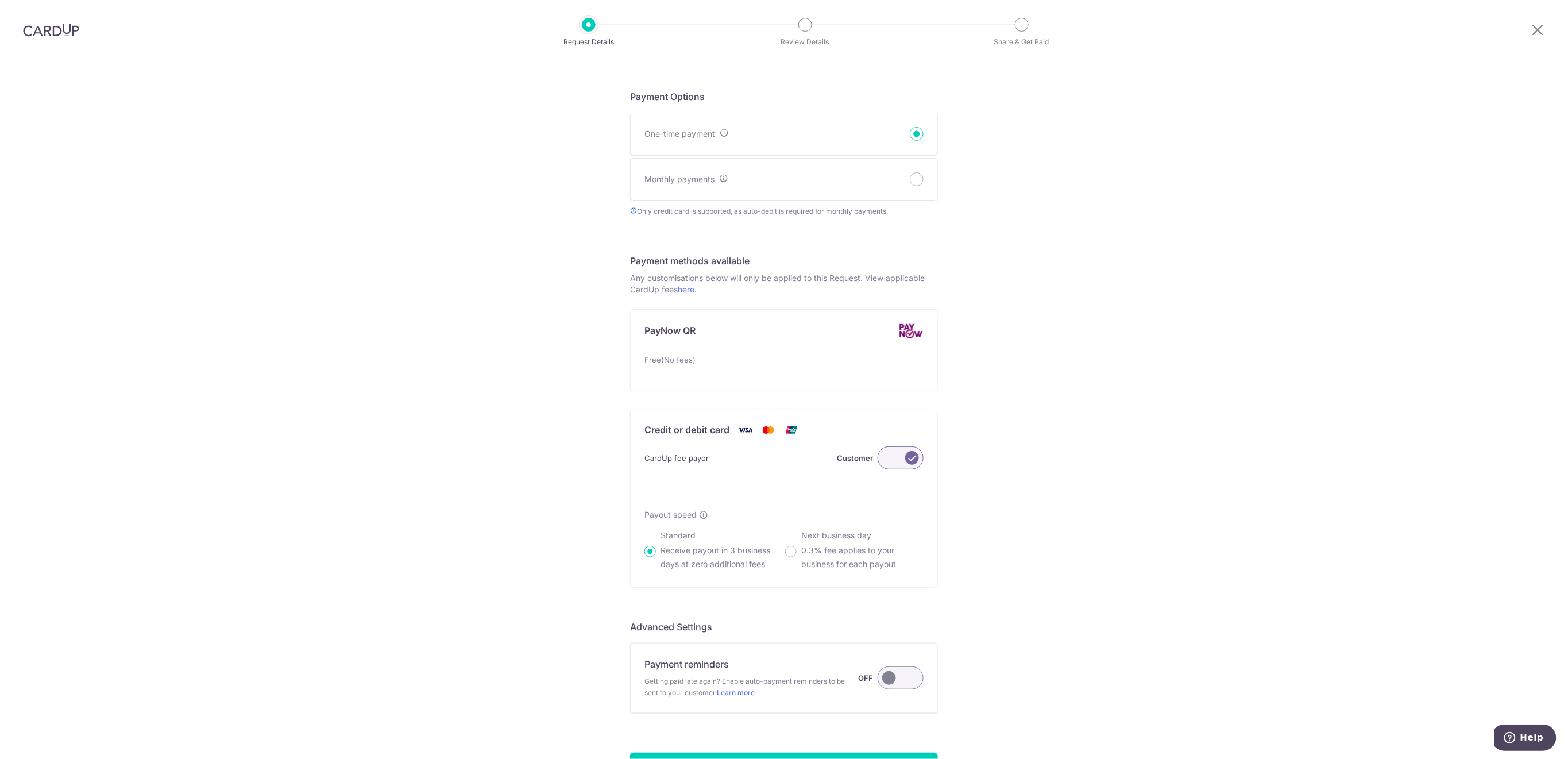
scroll to position [538, 0]
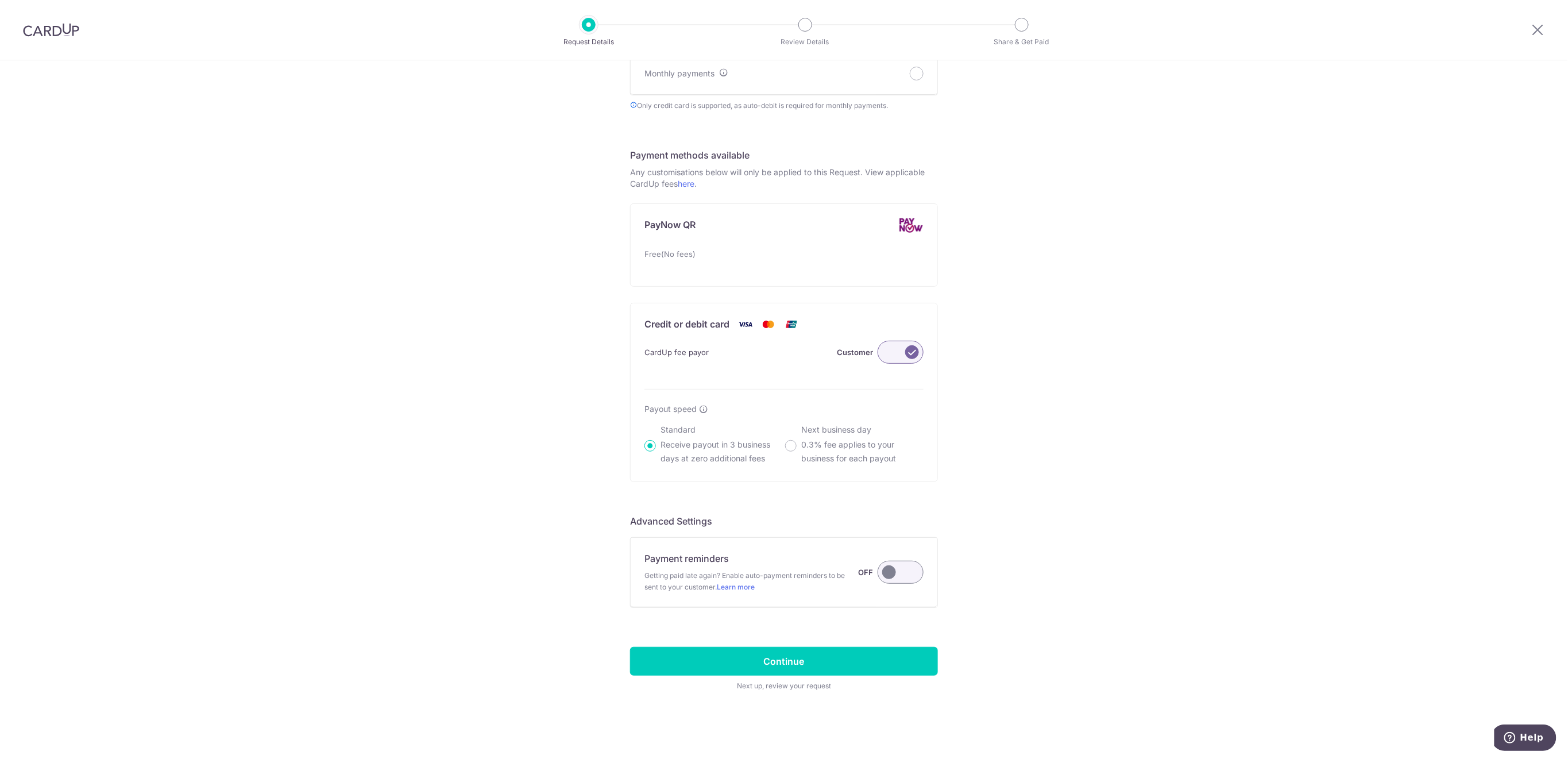
click at [895, 579] on label at bounding box center [901, 572] width 46 height 23
click at [0, 0] on input "Payment reminders Getting paid late again? Enable auto-payment reminders to be …" at bounding box center [0, 0] width 0 height 0
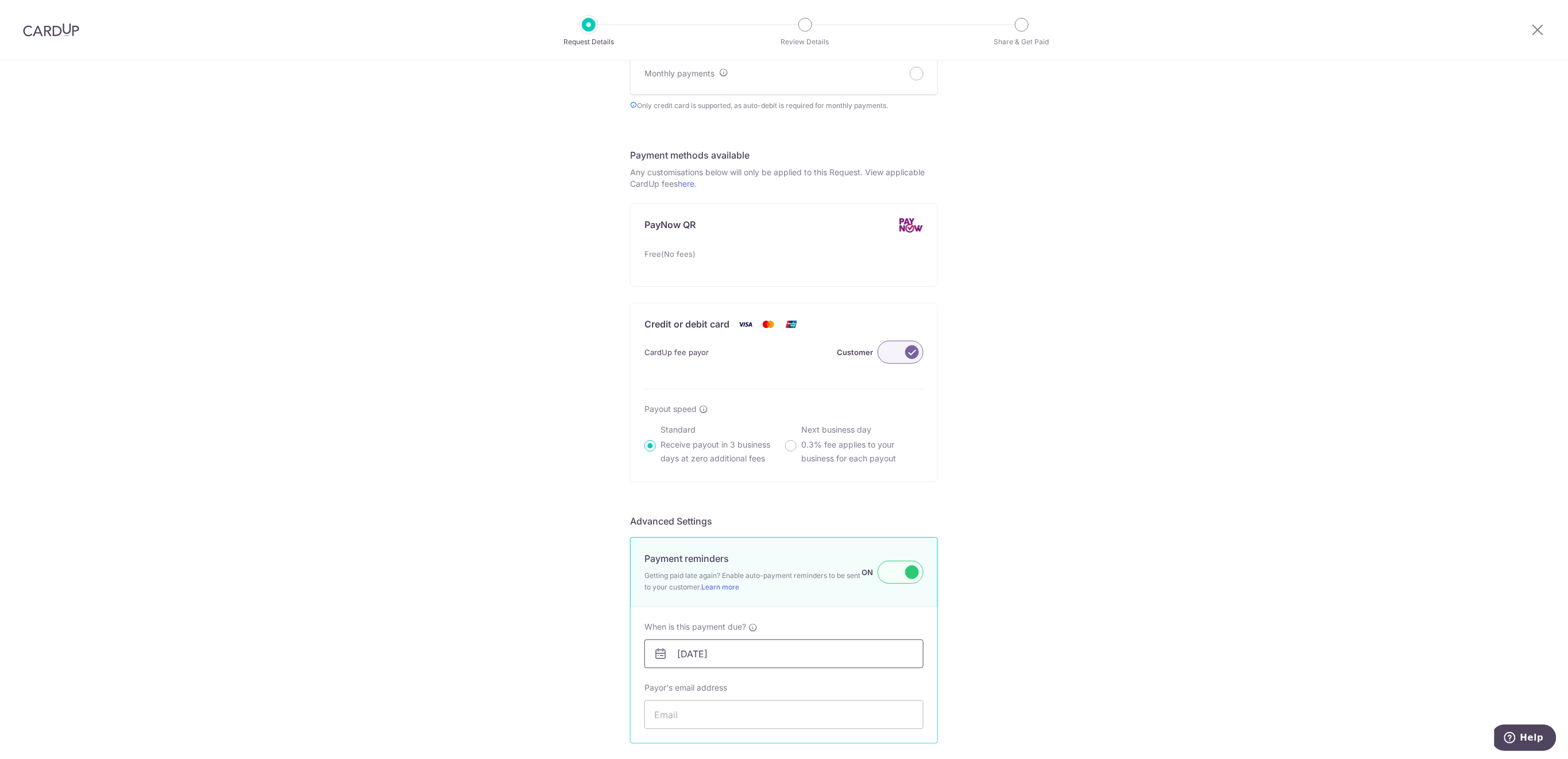
click at [794, 653] on input "[DATE]" at bounding box center [784, 654] width 279 height 29
click at [760, 577] on link "16" at bounding box center [755, 577] width 18 height 18
type input "[DATE]"
click at [767, 712] on input "Payor's email address" at bounding box center [784, 715] width 279 height 29
click at [698, 712] on input "Payor's email address" at bounding box center [784, 715] width 279 height 29
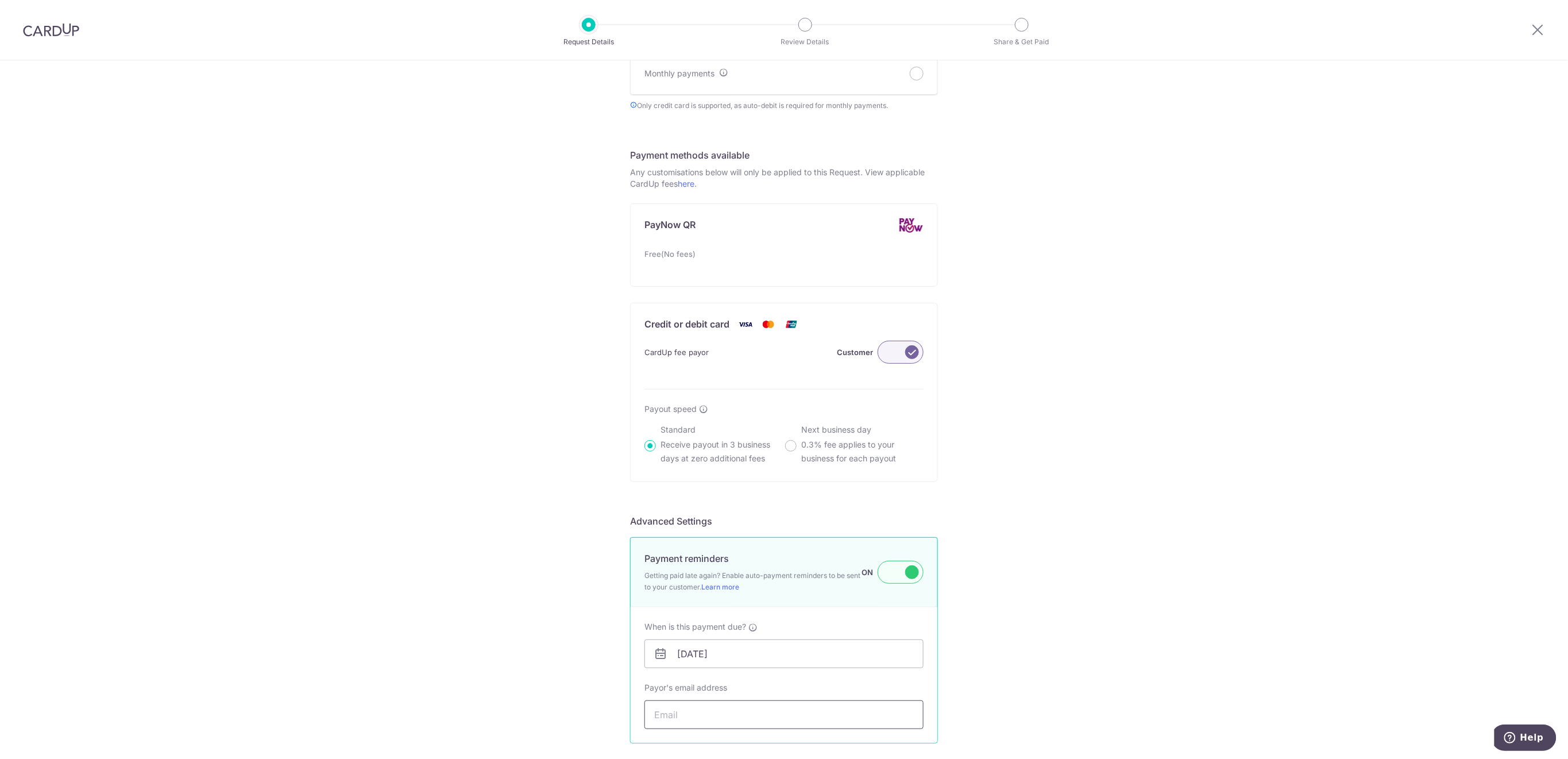
paste input "[EMAIL_ADDRESS][DOMAIN_NAME]"
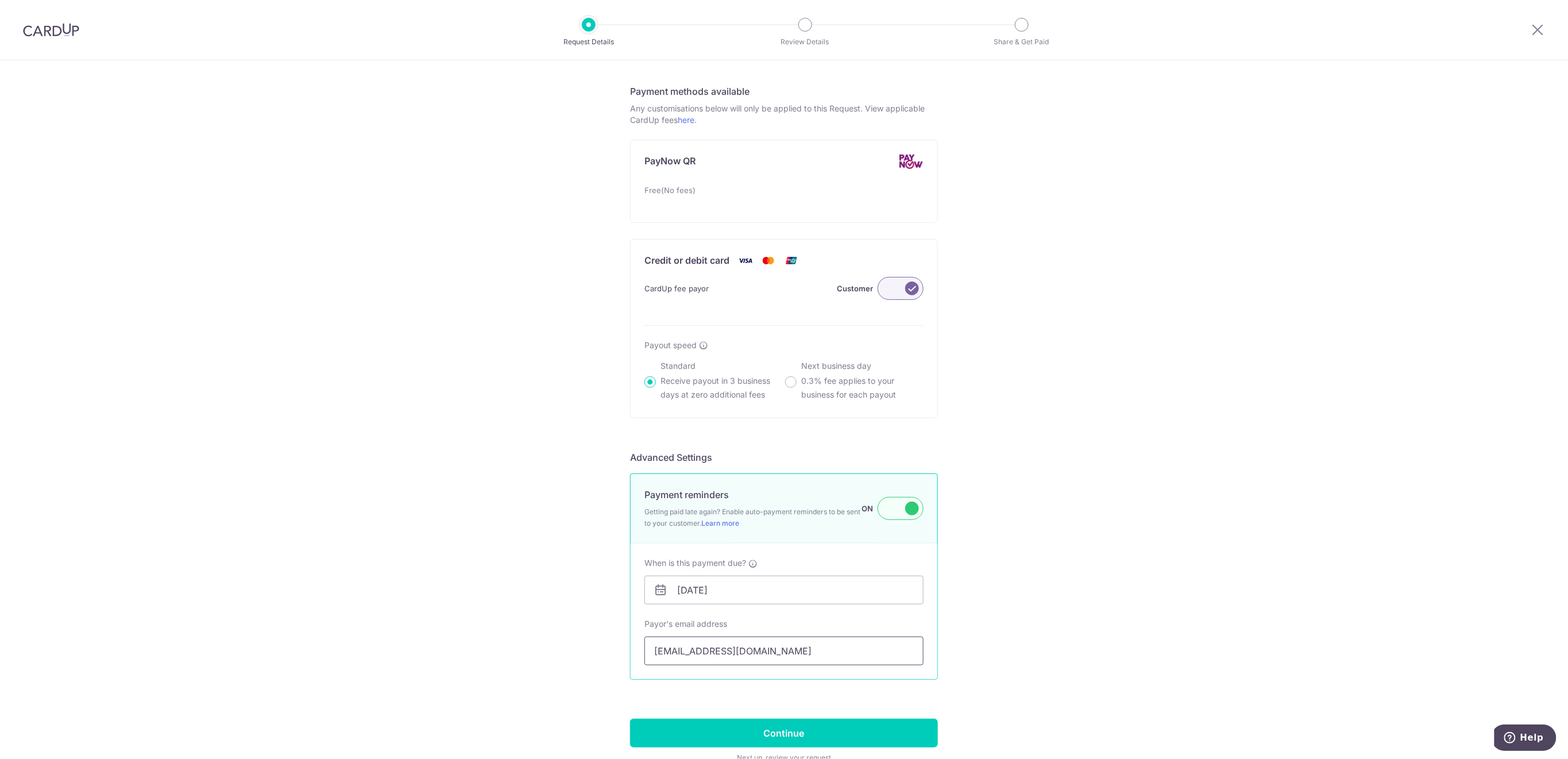
scroll to position [675, 0]
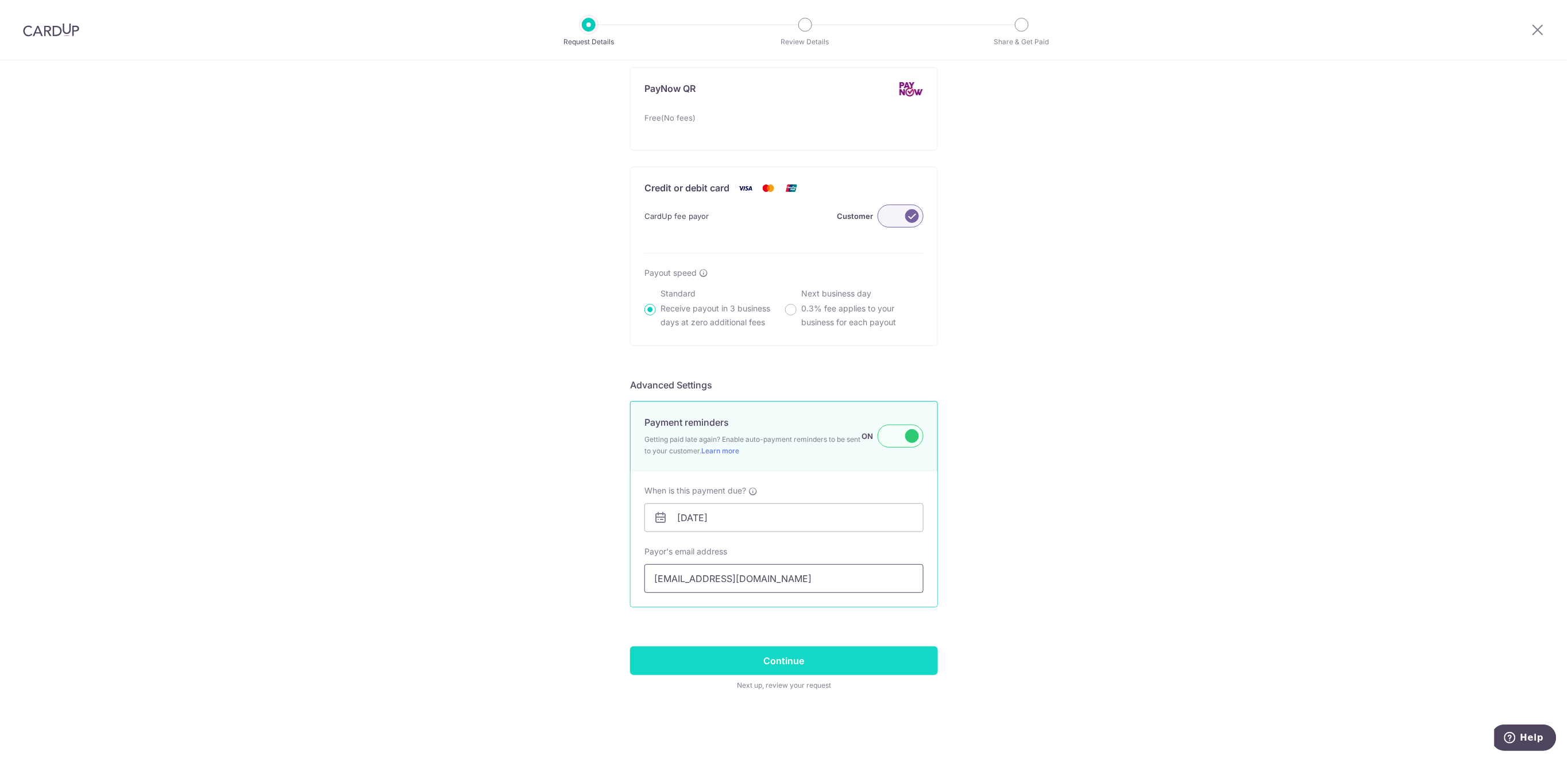
type input "[EMAIL_ADDRESS][DOMAIN_NAME]"
click at [914, 663] on input "Continue" at bounding box center [784, 661] width 308 height 29
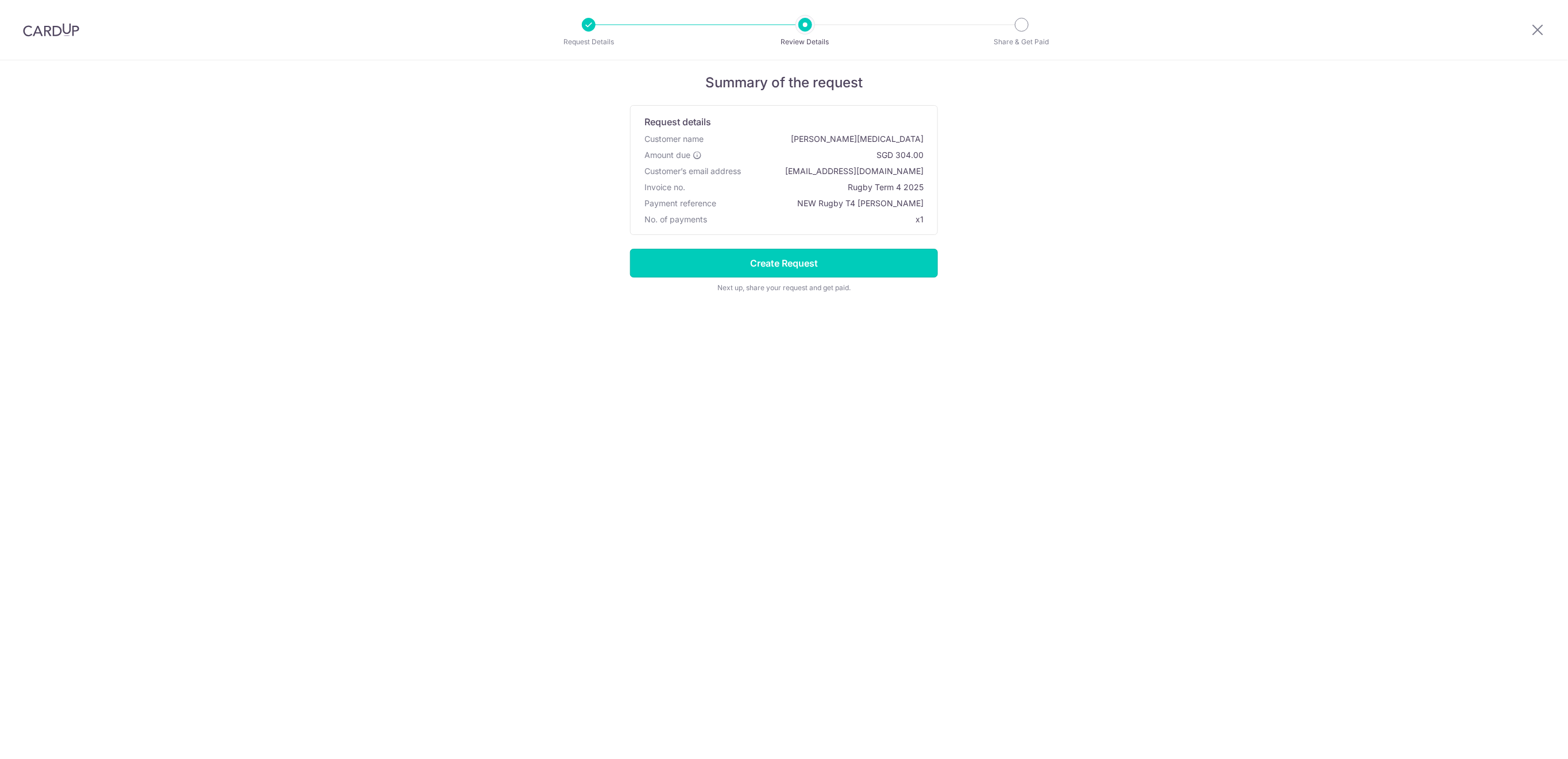
click at [879, 274] on input "Create Request" at bounding box center [784, 263] width 308 height 29
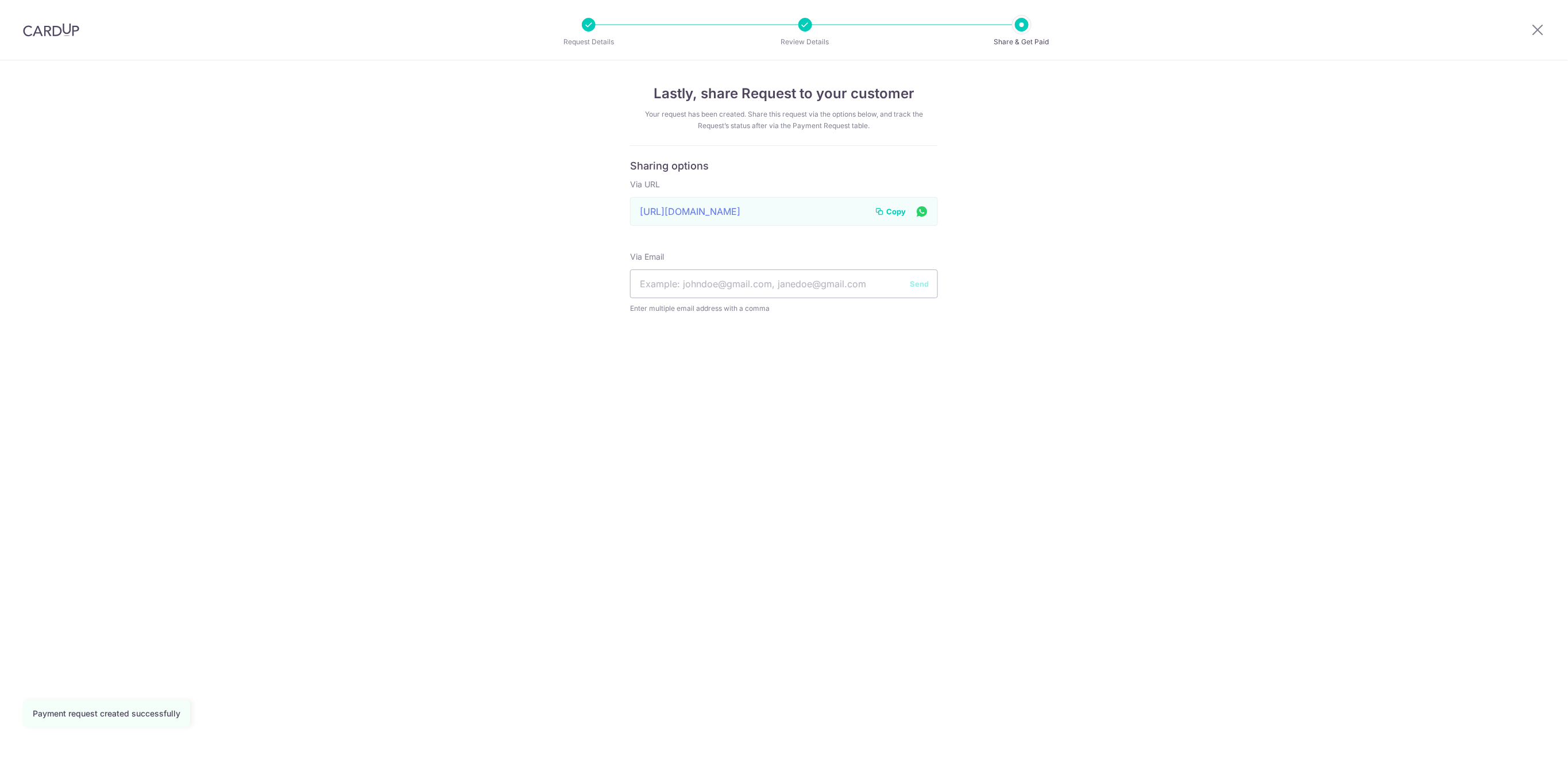
click at [751, 285] on input "text" at bounding box center [784, 284] width 308 height 29
type input "[EMAIL_ADDRESS][DOMAIN_NAME]"
click at [926, 288] on button "Send" at bounding box center [919, 284] width 19 height 11
drag, startPoint x: 1545, startPoint y: 28, endPoint x: 1463, endPoint y: 22, distance: 82.2
click at [1545, 28] on icon at bounding box center [1538, 30] width 14 height 14
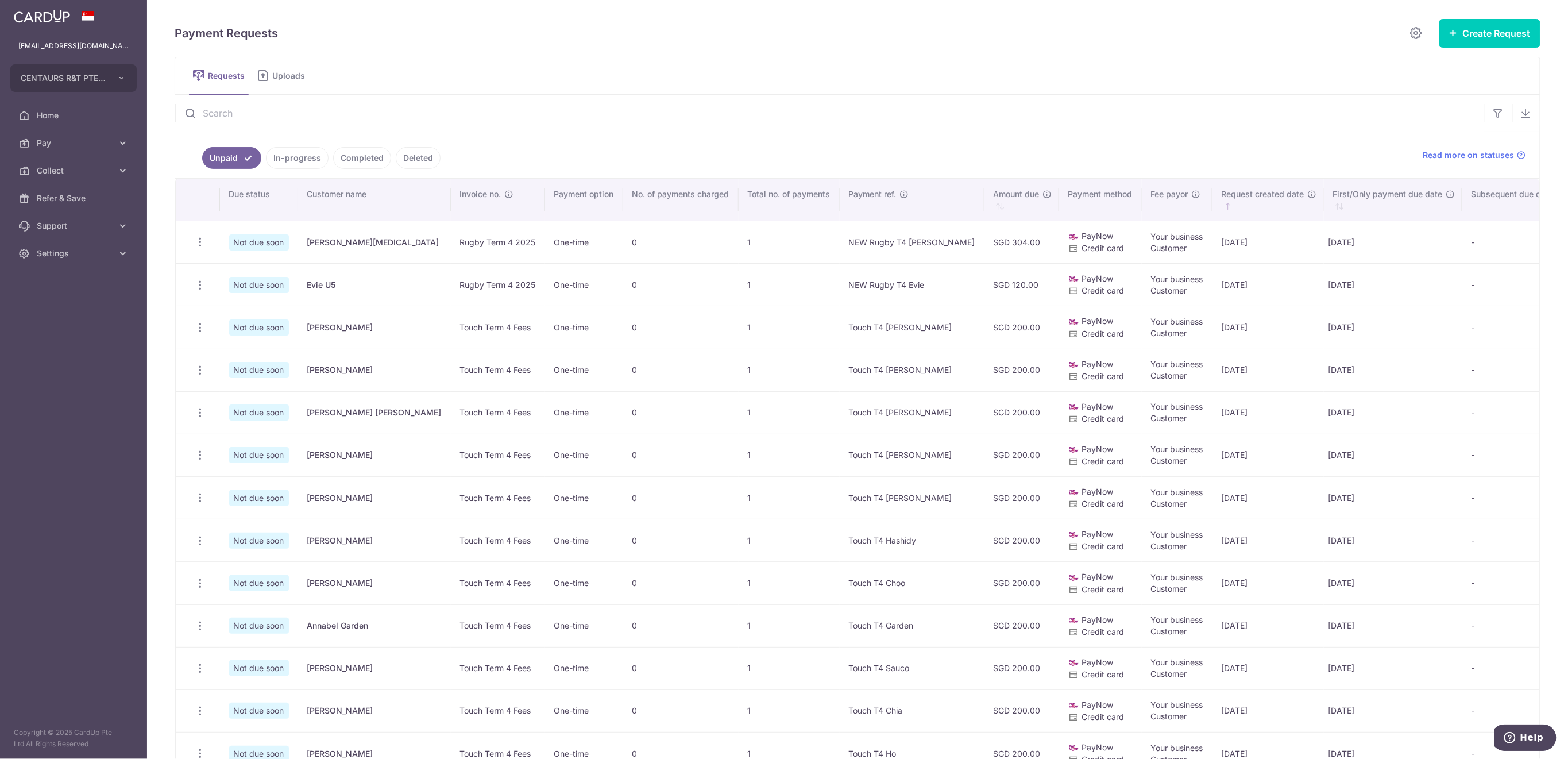
click at [352, 102] on input "text" at bounding box center [830, 113] width 1310 height 36
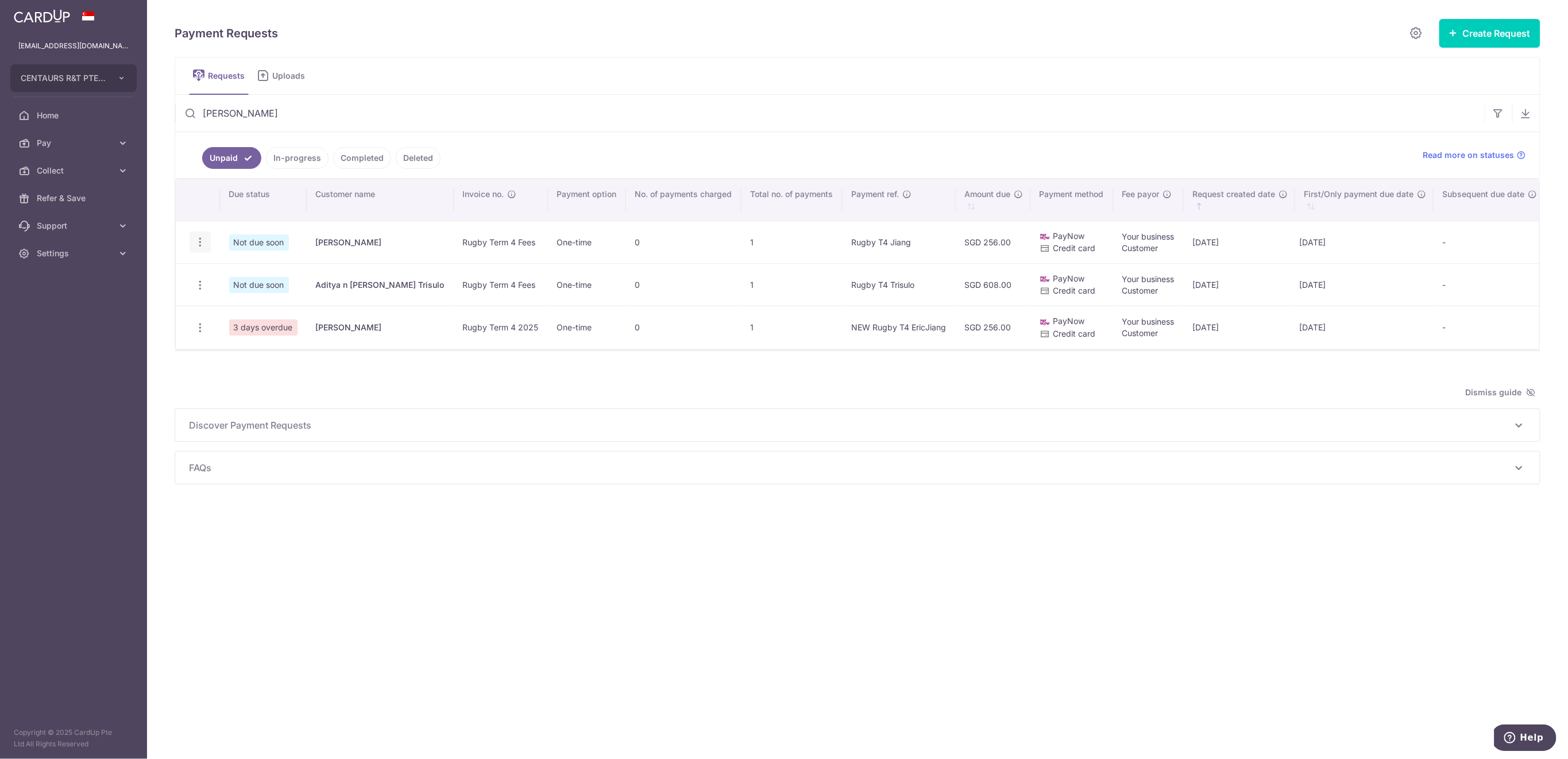
type input "[PERSON_NAME]"
click at [203, 238] on icon "button" at bounding box center [200, 242] width 12 height 12
click at [256, 299] on span "Delete Request" at bounding box center [258, 302] width 72 height 14
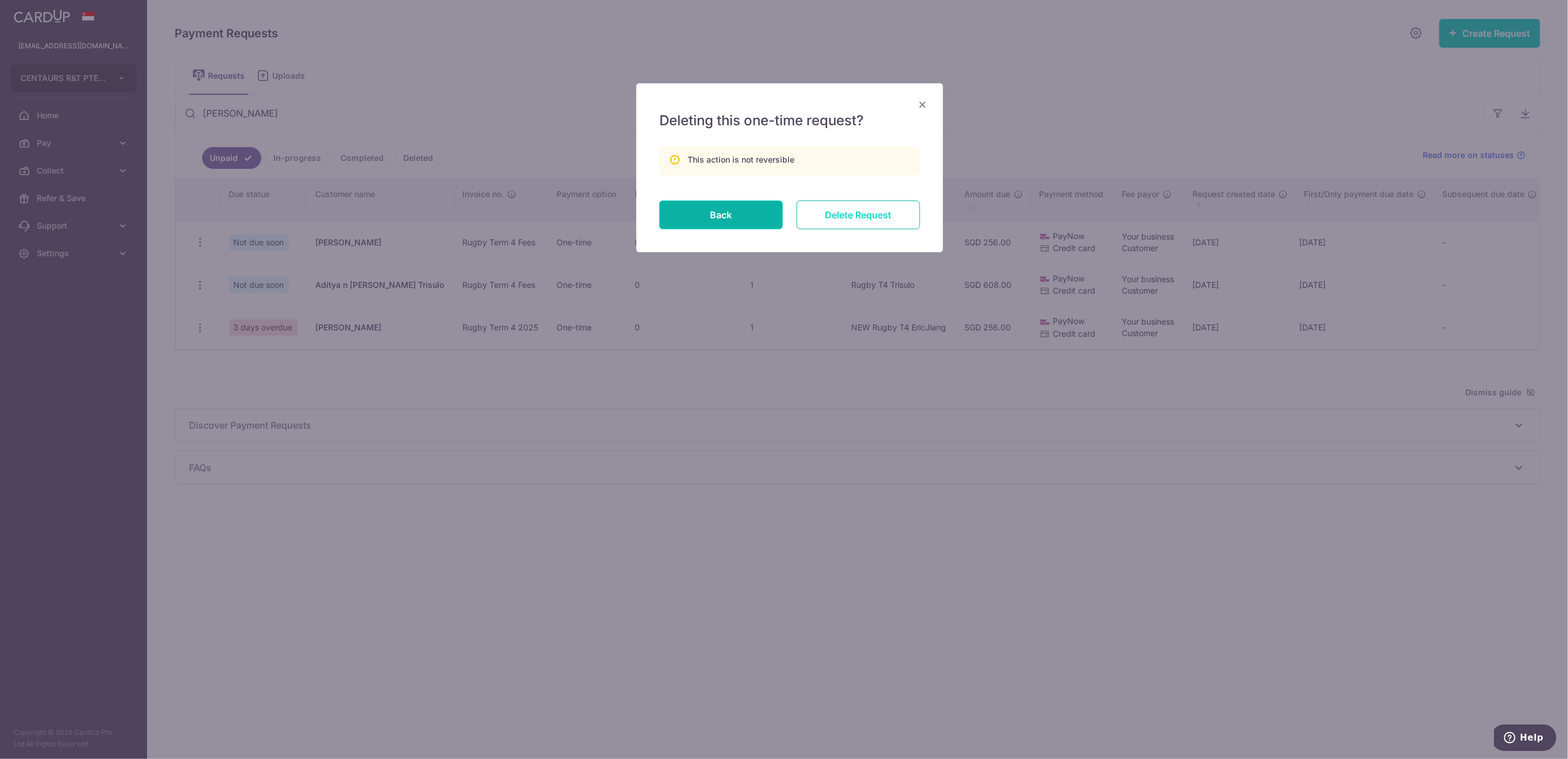
click at [887, 215] on input "Delete Request" at bounding box center [858, 215] width 124 height 29
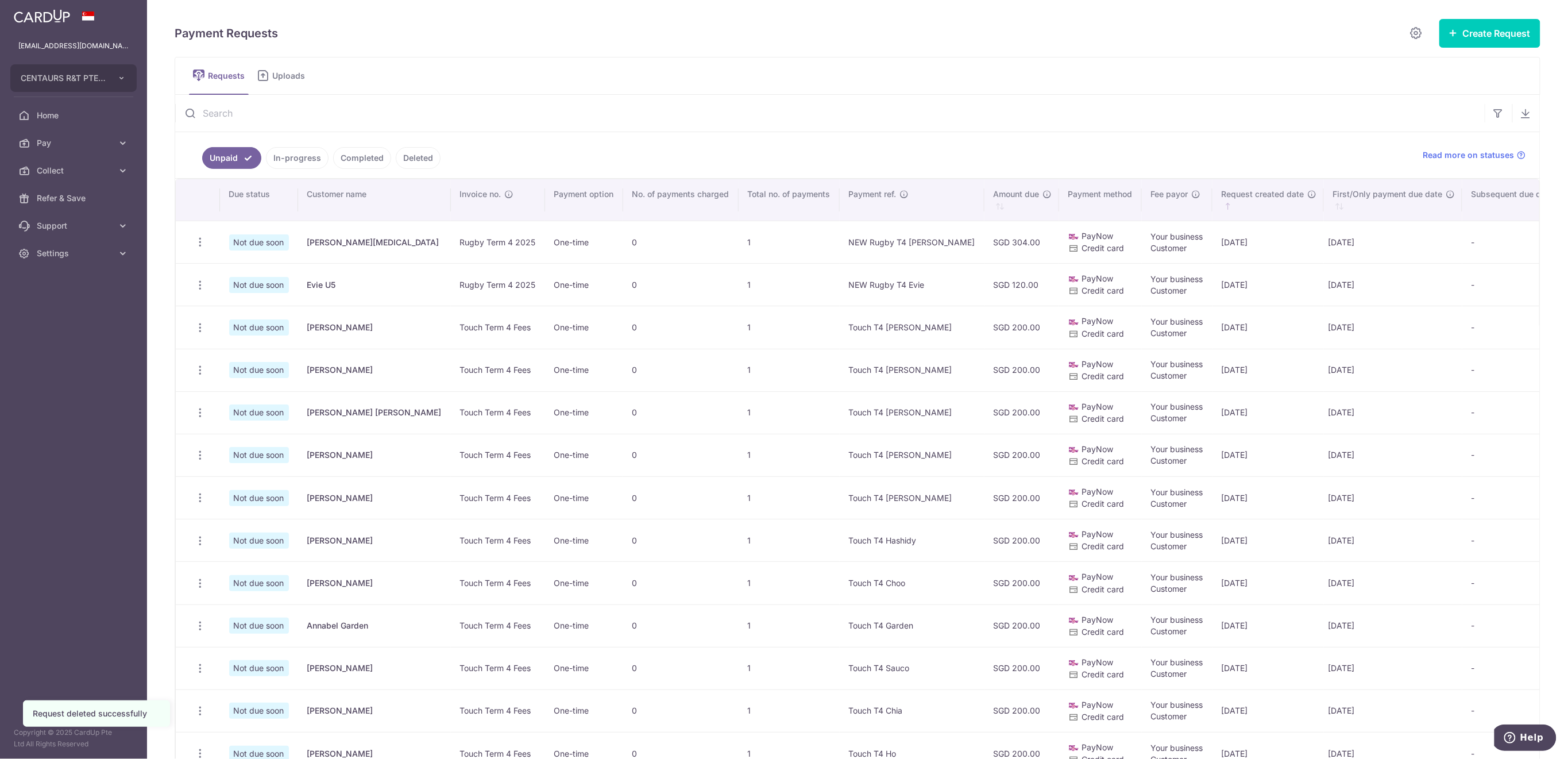
click at [227, 114] on input "text" at bounding box center [830, 113] width 1310 height 36
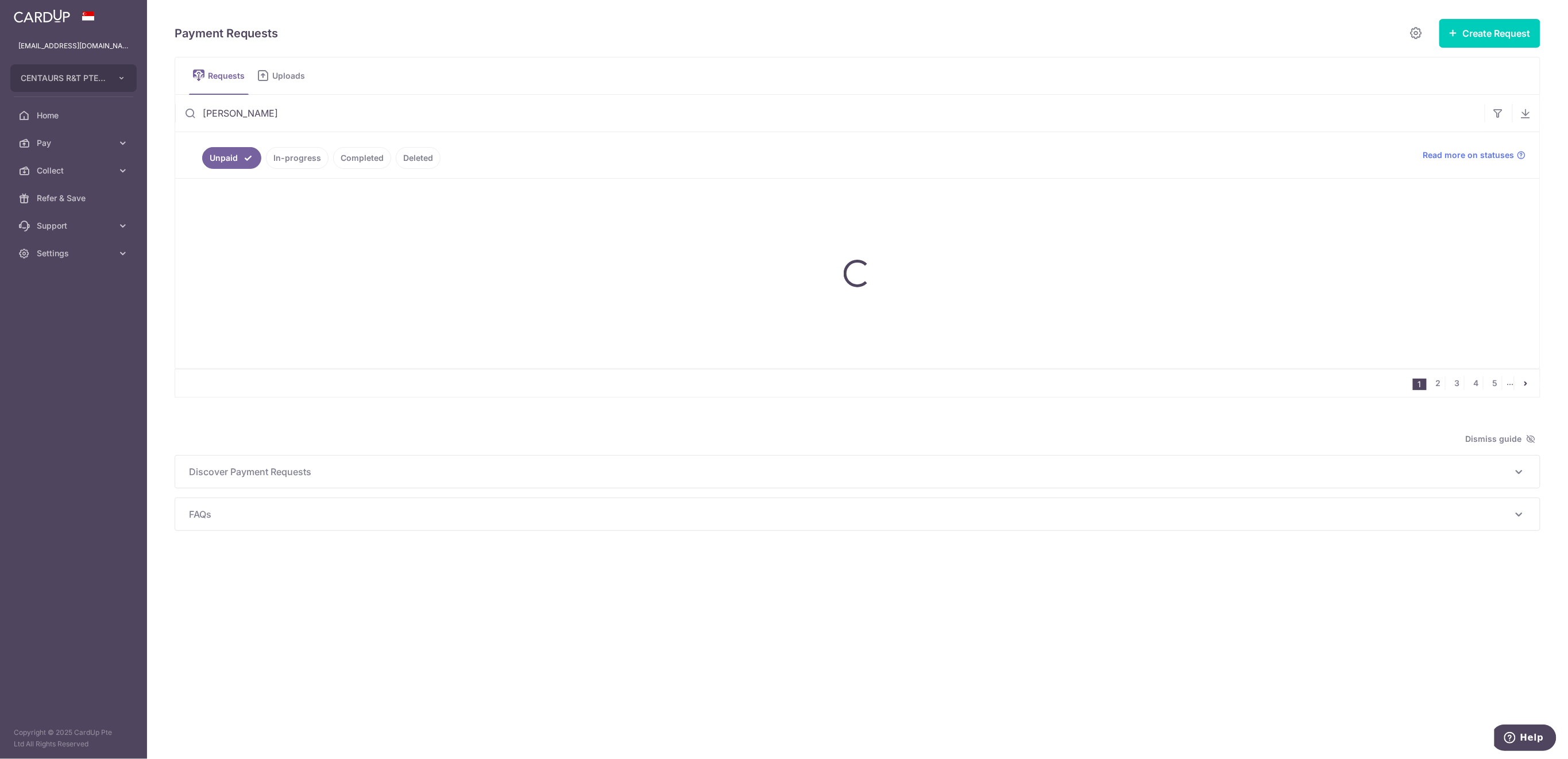
type input "[PERSON_NAME]"
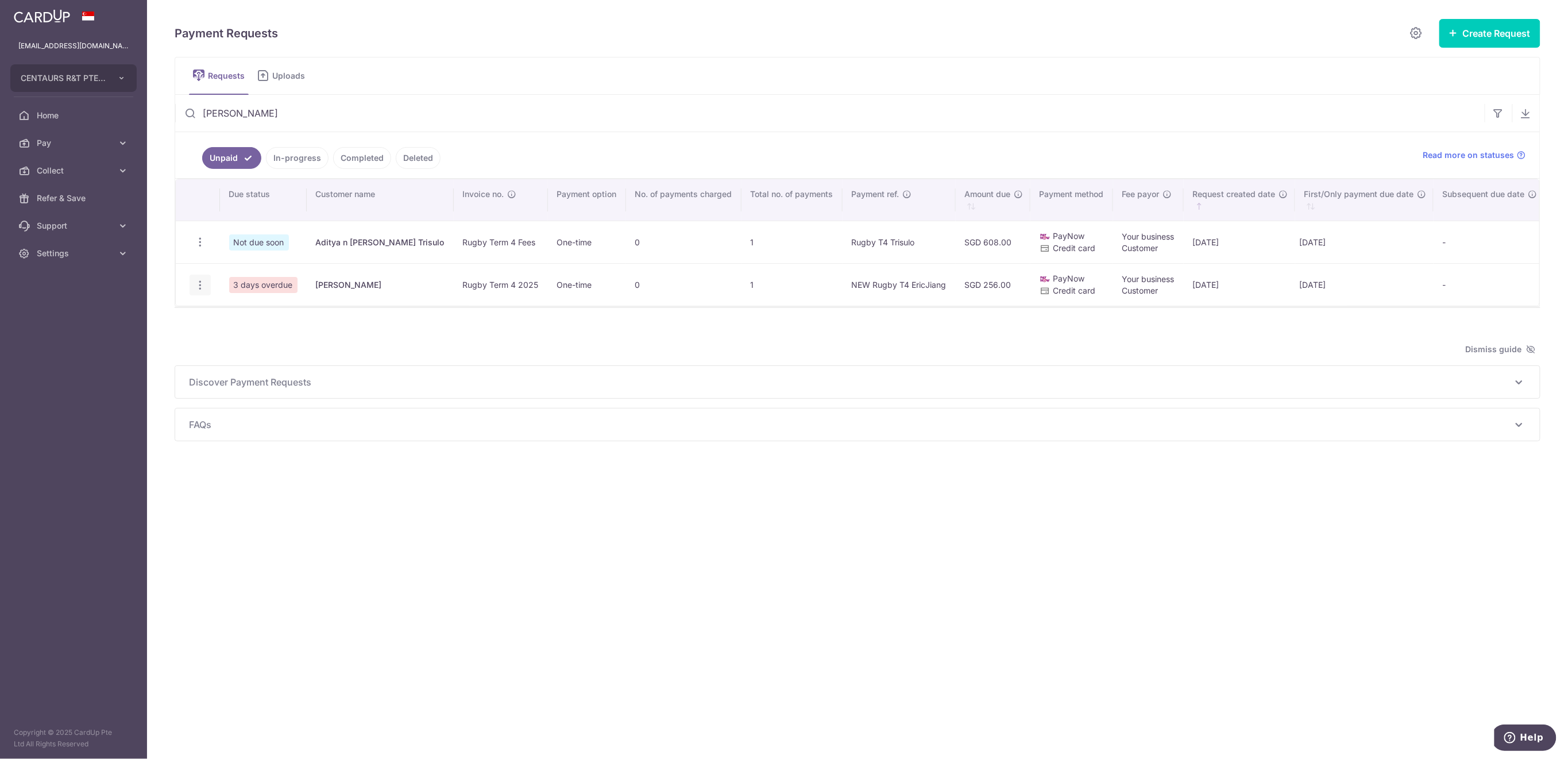
click at [200, 283] on icon "button" at bounding box center [200, 285] width 12 height 12
click at [199, 283] on icon "button" at bounding box center [200, 285] width 12 height 12
click at [239, 312] on span "Update Request" at bounding box center [258, 317] width 72 height 14
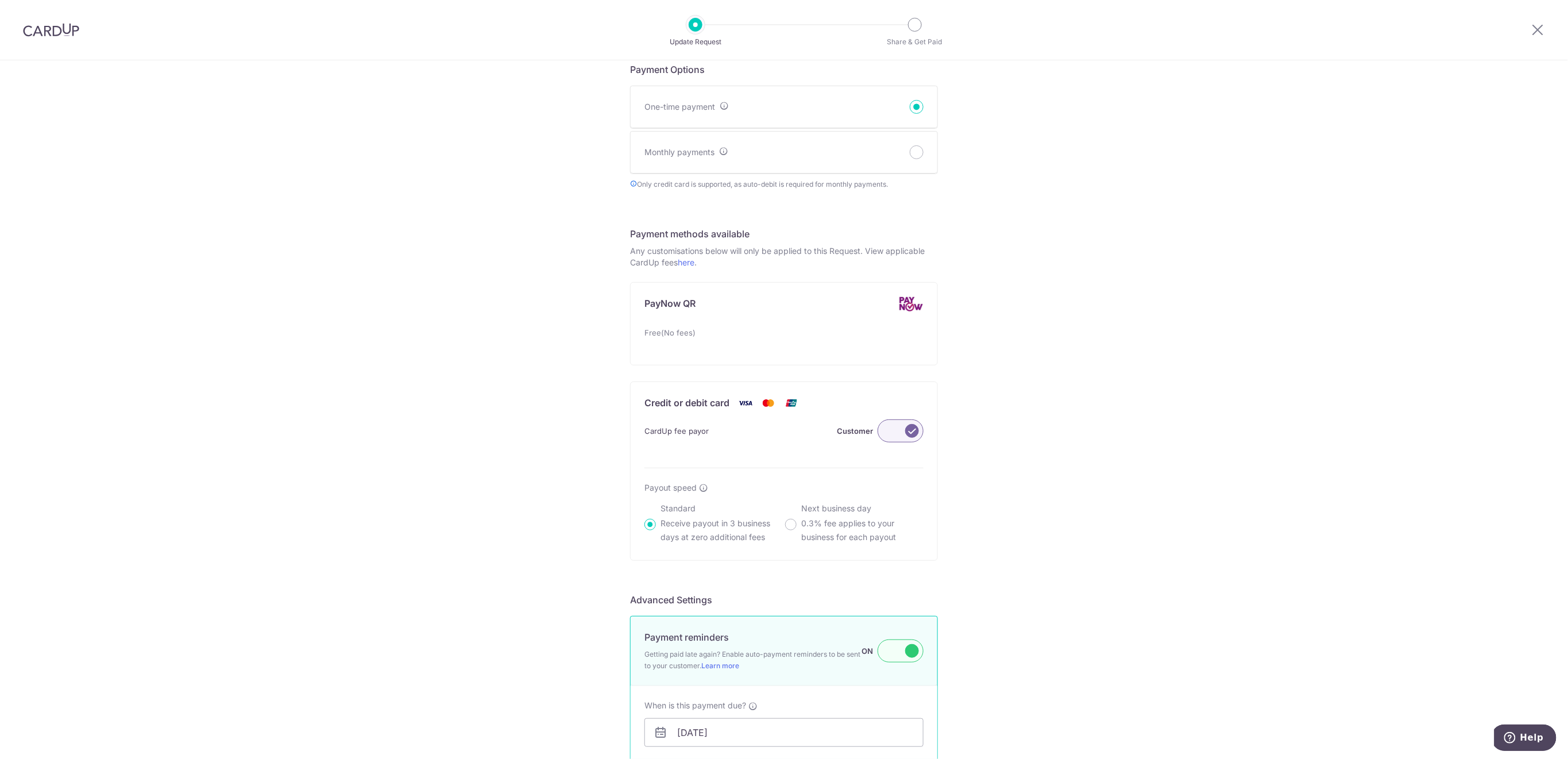
scroll to position [612, 0]
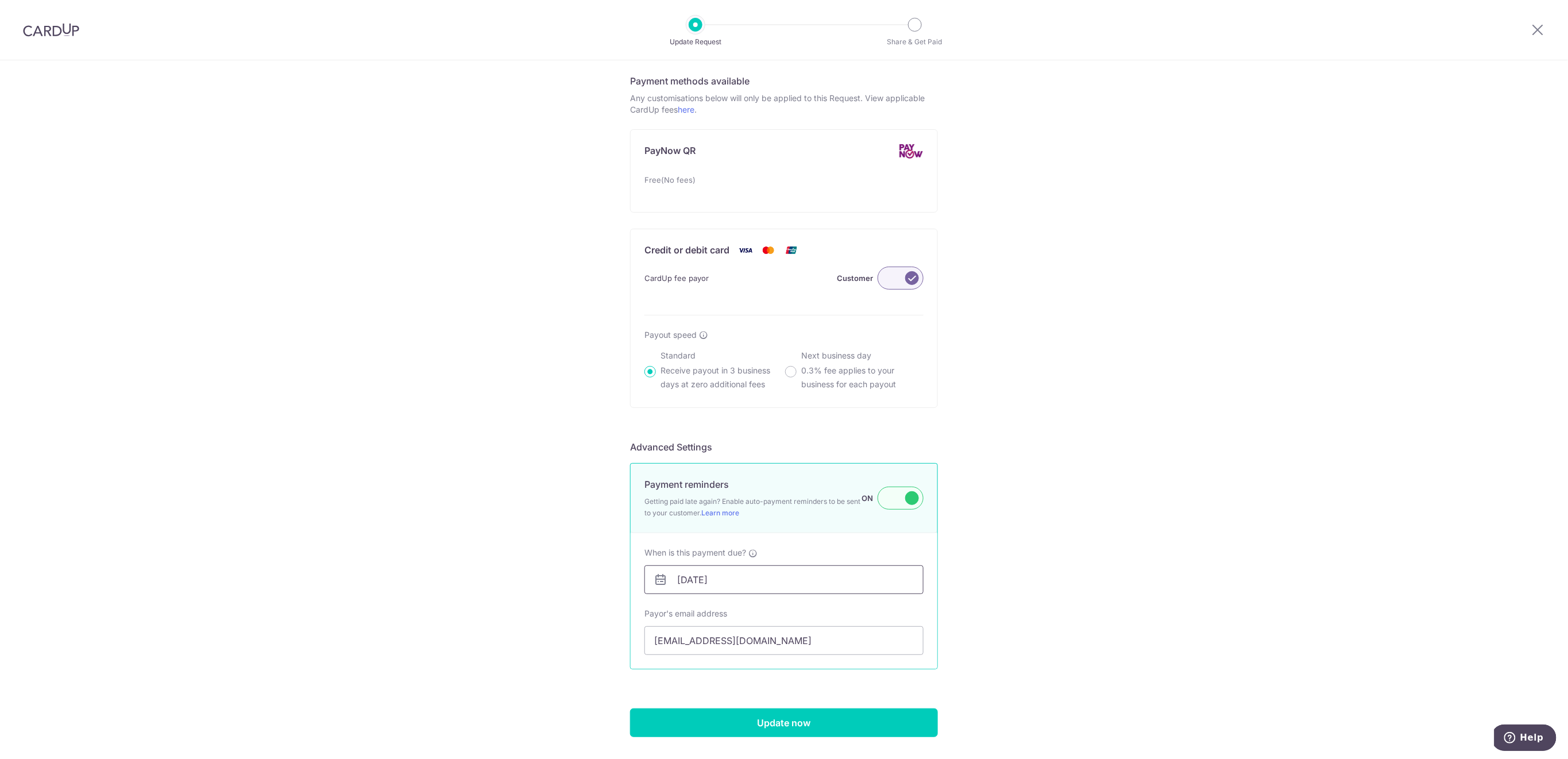
click at [772, 579] on input "[DATE]" at bounding box center [784, 580] width 279 height 29
click at [750, 499] on link "16" at bounding box center [755, 502] width 18 height 18
type input "[DATE]"
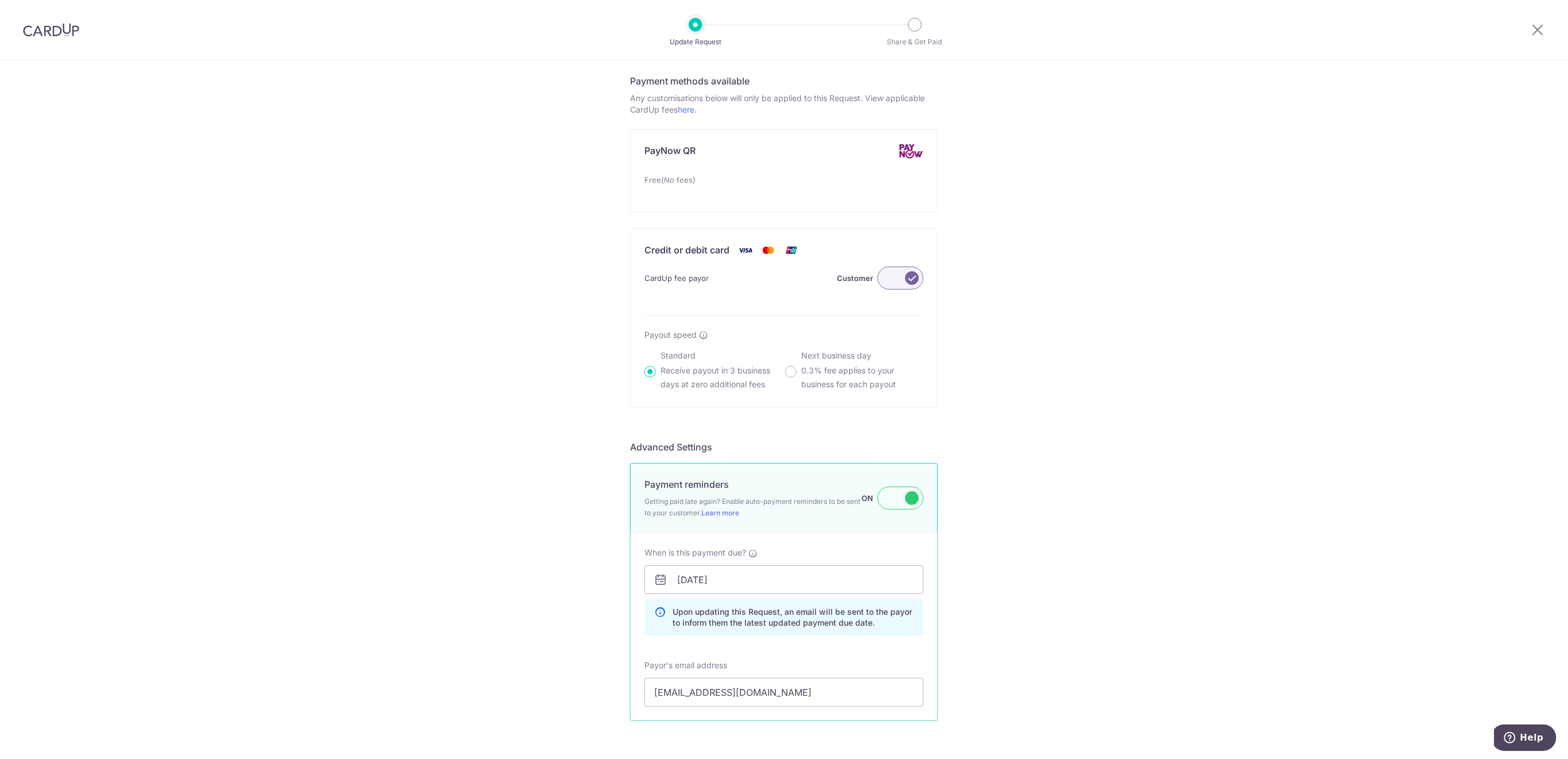
scroll to position [711, 0]
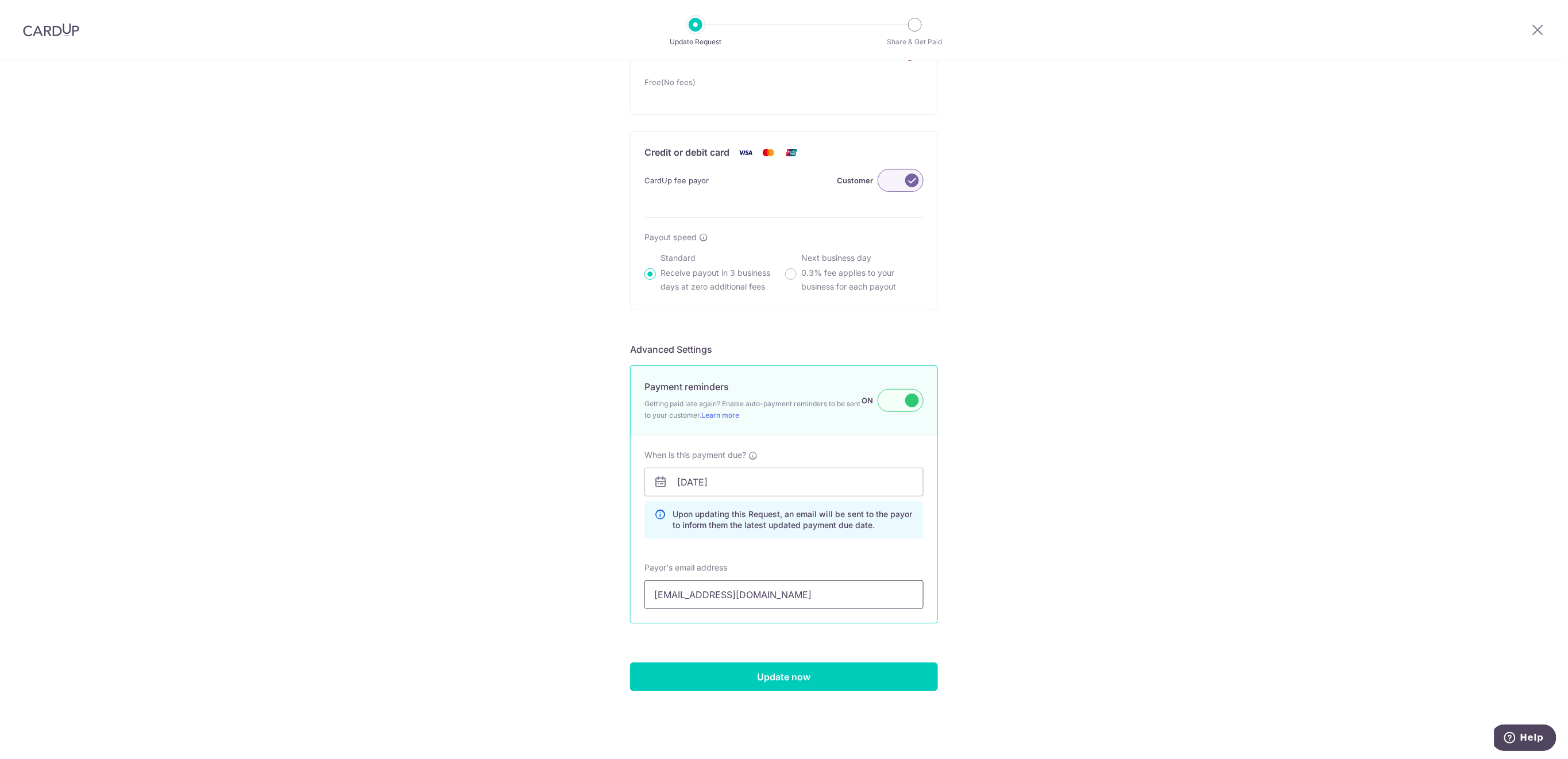
drag, startPoint x: 773, startPoint y: 599, endPoint x: 613, endPoint y: 604, distance: 160.1
click at [613, 604] on div "Update Payment Request Who are you requesting this payment from? First Name Eri…" at bounding box center [784, 54] width 1568 height 1409
click at [834, 672] on input "Update now" at bounding box center [784, 677] width 308 height 29
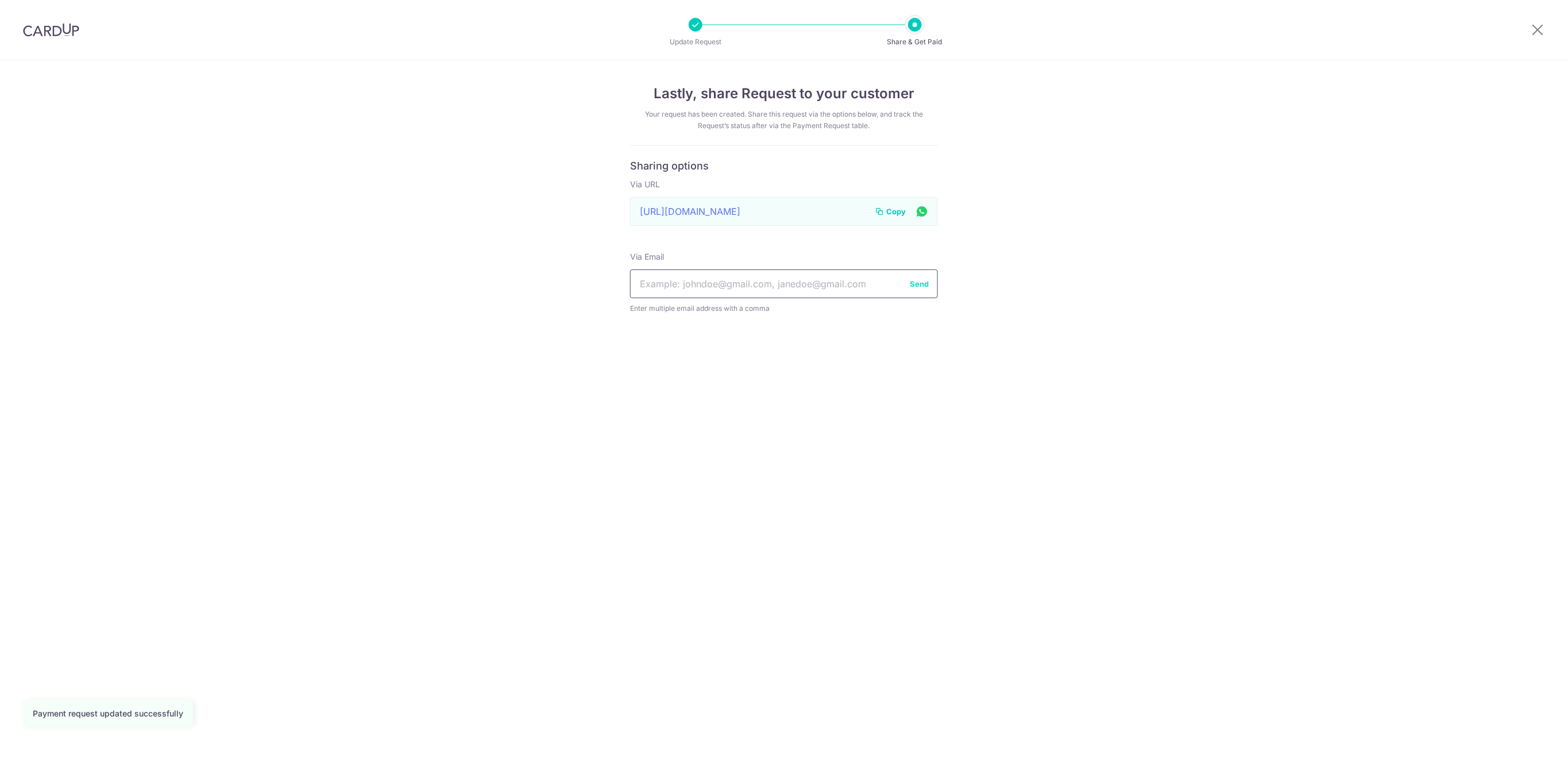
click at [830, 280] on input "text" at bounding box center [784, 284] width 308 height 29
paste input "[EMAIL_ADDRESS][DOMAIN_NAME]"
type input "[EMAIL_ADDRESS][DOMAIN_NAME]"
click at [915, 284] on button "Send" at bounding box center [919, 284] width 19 height 11
drag, startPoint x: 1539, startPoint y: 25, endPoint x: 1522, endPoint y: 30, distance: 17.7
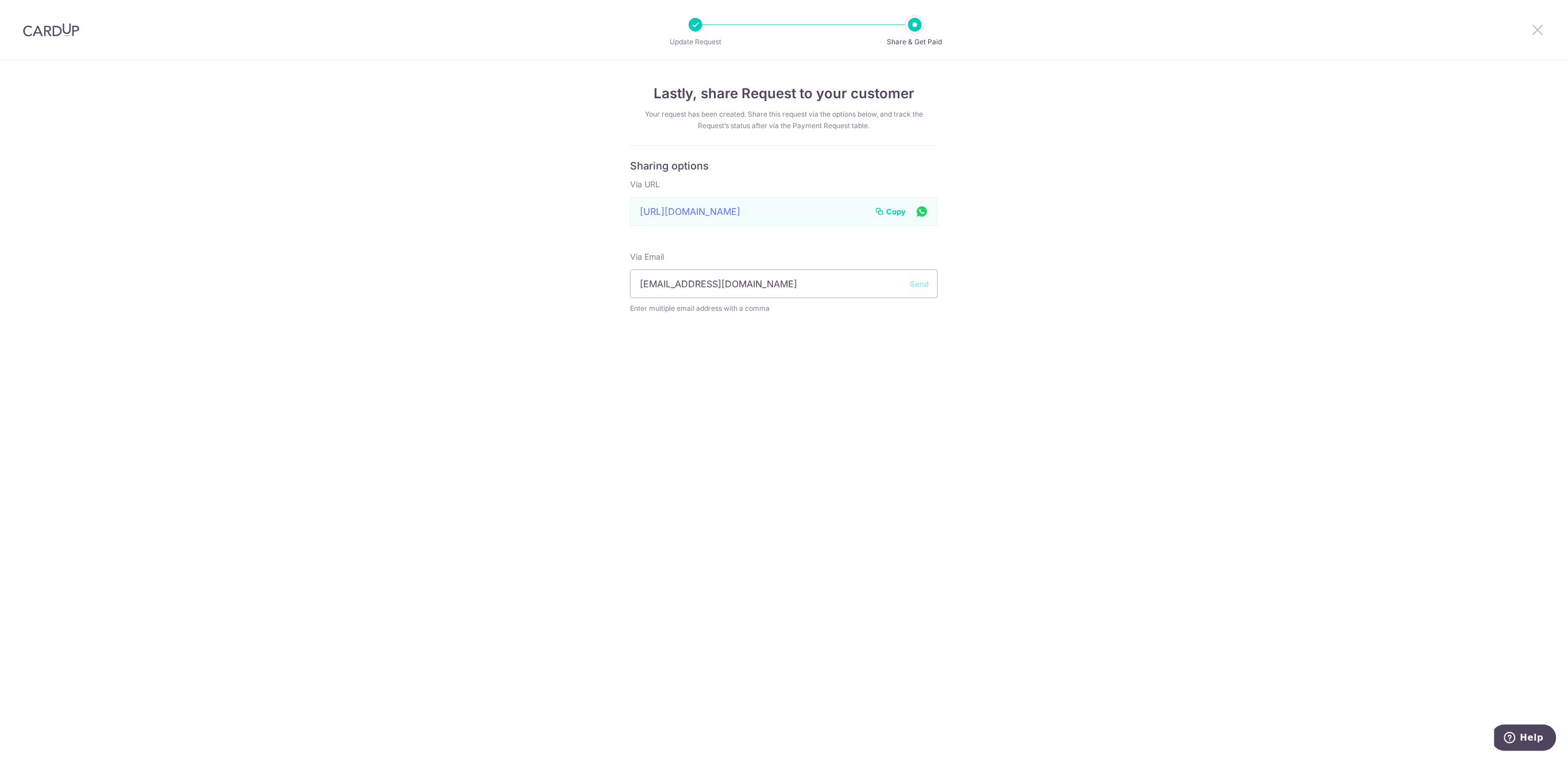
click at [1538, 25] on icon at bounding box center [1538, 30] width 14 height 14
